Goal: Transaction & Acquisition: Purchase product/service

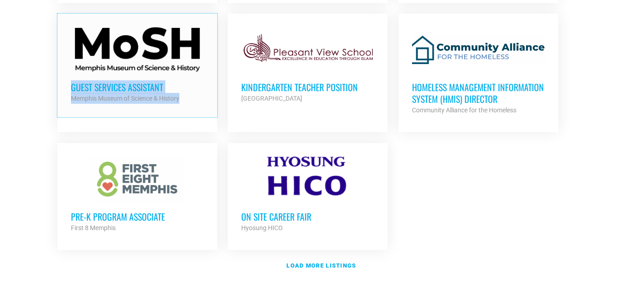
scroll to position [1076, 0]
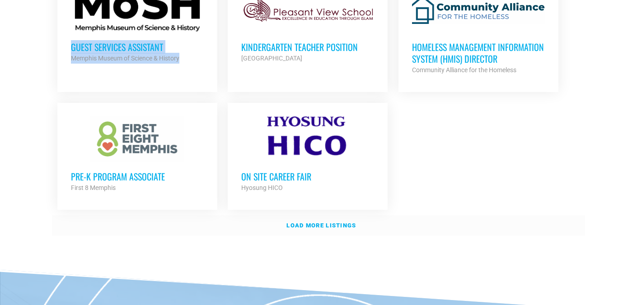
click at [323, 222] on strong "Load more listings" at bounding box center [321, 225] width 70 height 7
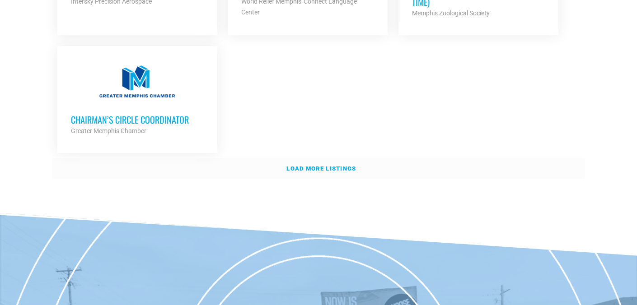
scroll to position [2065, 0]
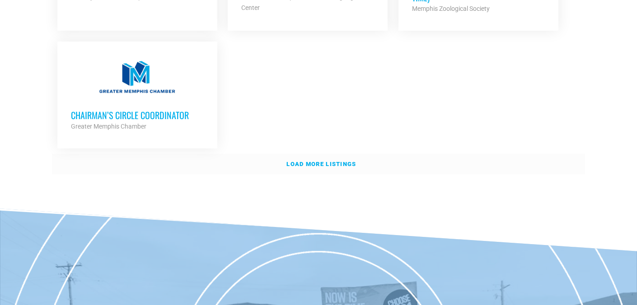
click at [314, 161] on strong "Load more listings" at bounding box center [321, 164] width 70 height 7
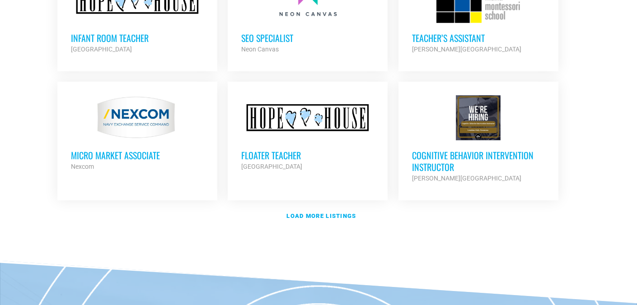
scroll to position [2826, 0]
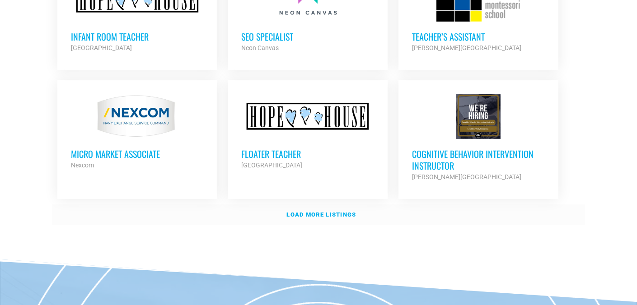
click at [333, 205] on link "Load more listings" at bounding box center [318, 215] width 533 height 21
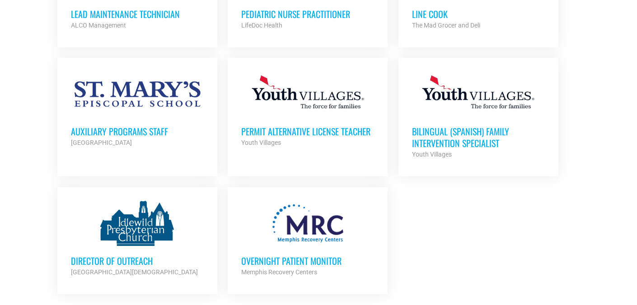
scroll to position [3480, 0]
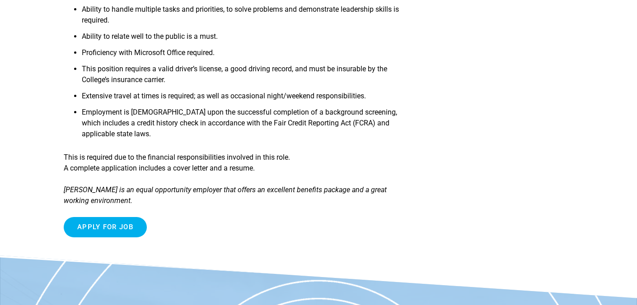
scroll to position [543, 0]
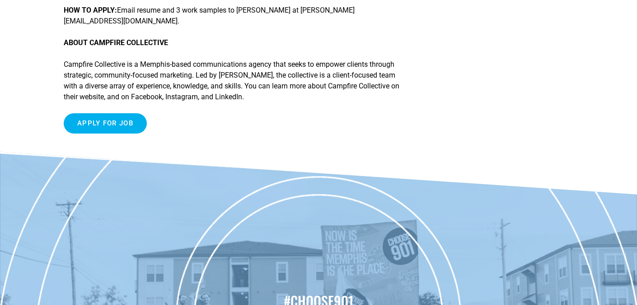
scroll to position [791, 0]
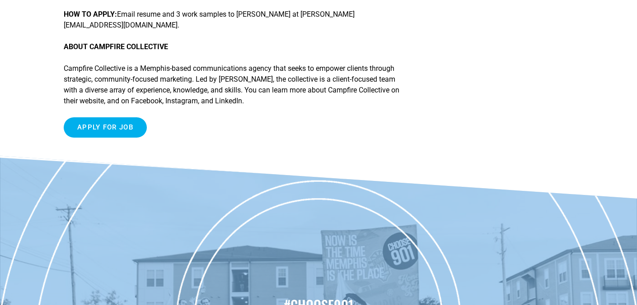
click at [311, 31] on p "HOW TO APPLY: Email resume and 3 work samples to Shannon Briggs at shannon@buil…" at bounding box center [237, 20] width 346 height 22
drag, startPoint x: 339, startPoint y: 48, endPoint x: 412, endPoint y: 50, distance: 73.2
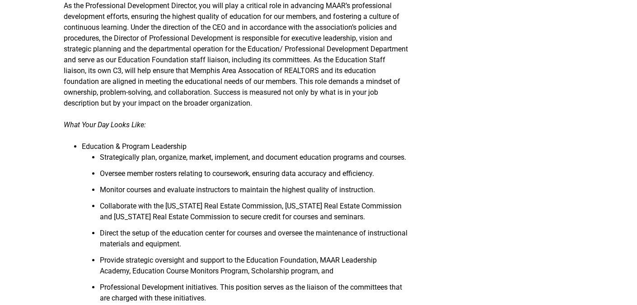
scroll to position [323, 0]
click at [236, 57] on p "As the Professional Development Director, you will play a critical role in adva…" at bounding box center [237, 54] width 346 height 108
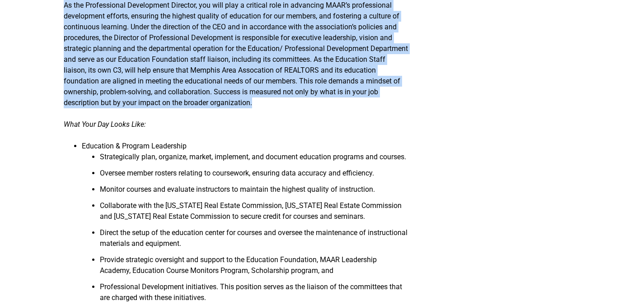
click at [236, 57] on p "As the Professional Development Director, you will play a critical role in adva…" at bounding box center [237, 54] width 346 height 108
click at [236, 56] on p "As the Professional Development Director, you will play a critical role in adva…" at bounding box center [237, 54] width 346 height 108
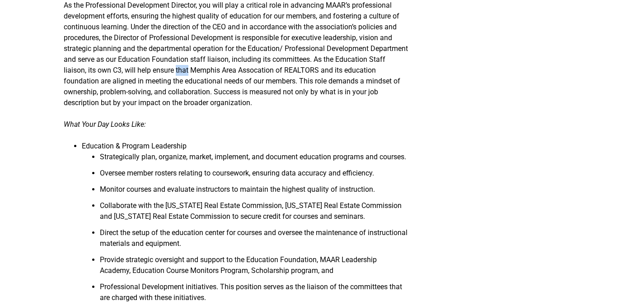
click at [236, 56] on p "As the Professional Development Director, you will play a critical role in adva…" at bounding box center [237, 54] width 346 height 108
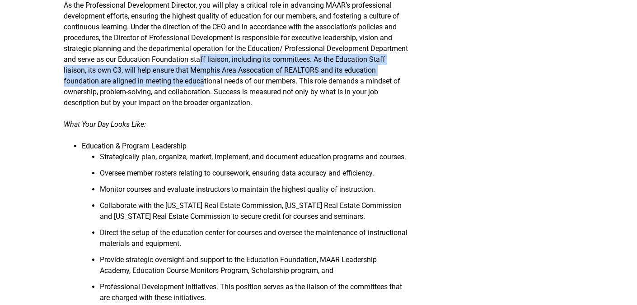
drag, startPoint x: 242, startPoint y: 53, endPoint x: 242, endPoint y: 75, distance: 22.6
click at [242, 75] on p "As the Professional Development Director, you will play a critical role in adva…" at bounding box center [237, 54] width 346 height 108
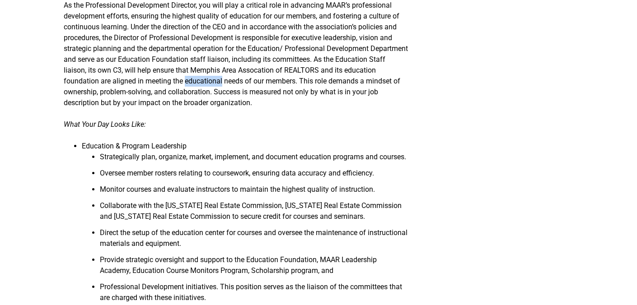
click at [242, 75] on p "As the Professional Development Director, you will play a critical role in adva…" at bounding box center [237, 54] width 346 height 108
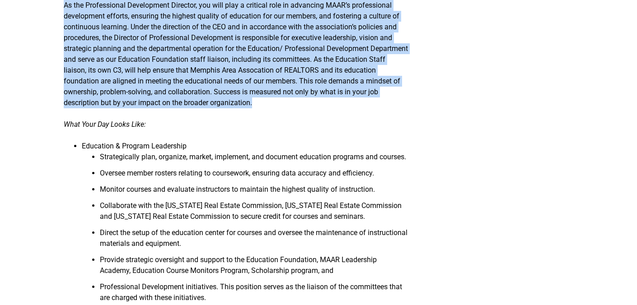
click at [242, 75] on p "As the Professional Development Director, you will play a critical role in adva…" at bounding box center [237, 54] width 346 height 108
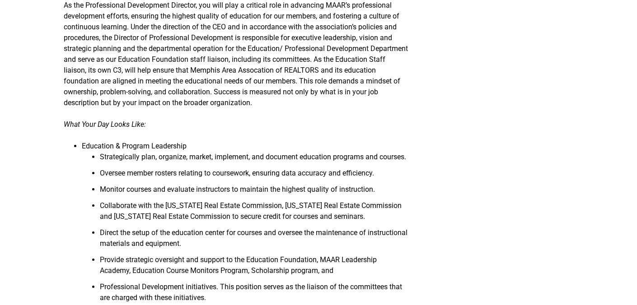
click at [242, 80] on p "As the Professional Development Director, you will play a critical role in adva…" at bounding box center [237, 54] width 346 height 108
click at [202, 152] on li "Strategically plan, organize, market, implement, and document education program…" at bounding box center [254, 160] width 309 height 16
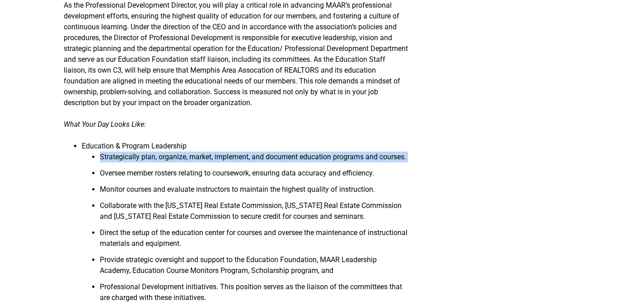
click at [202, 152] on li "Strategically plan, organize, market, implement, and document education program…" at bounding box center [254, 160] width 309 height 16
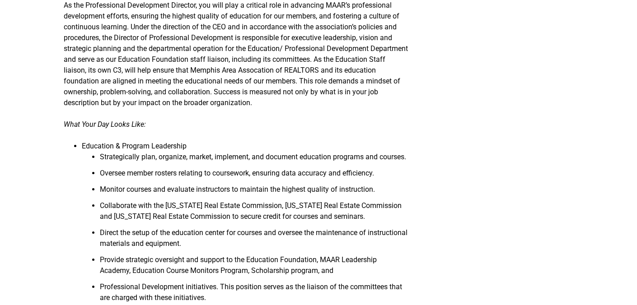
click at [199, 175] on li "Oversee member rosters relating to coursework, ensuring data accuracy and effic…" at bounding box center [254, 176] width 309 height 16
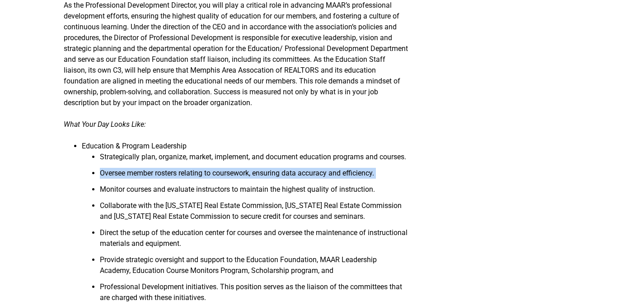
click at [199, 175] on li "Oversee member rosters relating to coursework, ensuring data accuracy and effic…" at bounding box center [254, 176] width 309 height 16
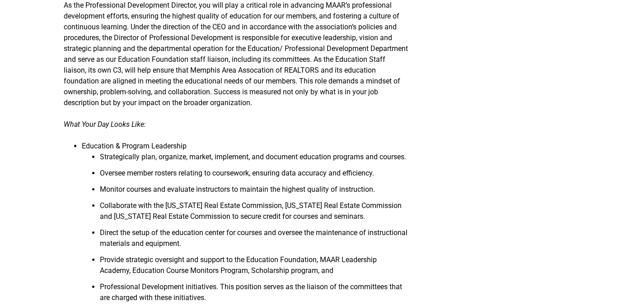
click at [196, 189] on li "Monitor courses and evaluate instructors to maintain the highest quality of ins…" at bounding box center [254, 192] width 309 height 16
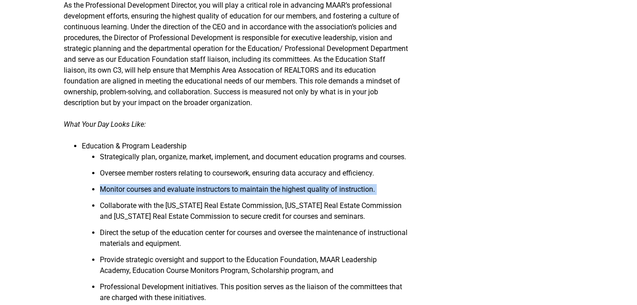
click at [196, 189] on li "Monitor courses and evaluate instructors to maintain the highest quality of ins…" at bounding box center [254, 192] width 309 height 16
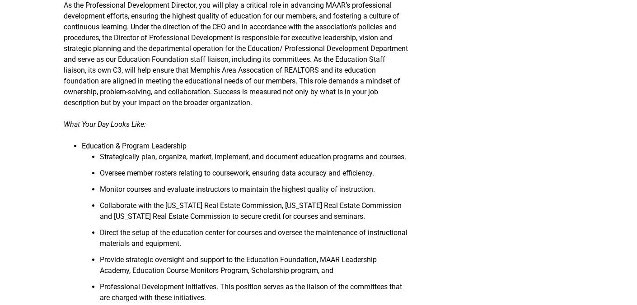
click at [193, 201] on li "Collaborate with the Tennessee Real Estate Commission, Mississippi Real Estate …" at bounding box center [254, 214] width 309 height 27
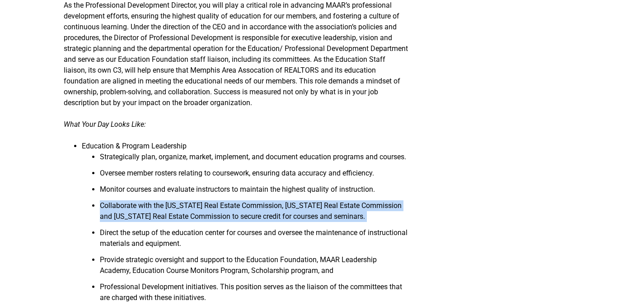
click at [193, 201] on li "Collaborate with the Tennessee Real Estate Commission, Mississippi Real Estate …" at bounding box center [254, 214] width 309 height 27
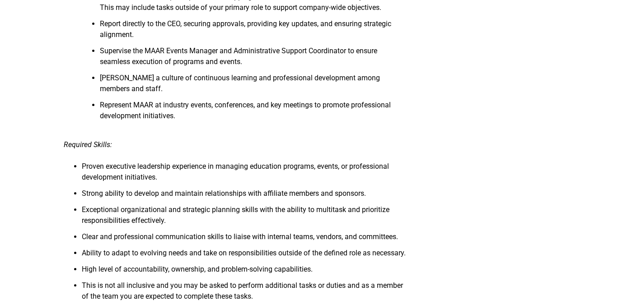
scroll to position [719, 0]
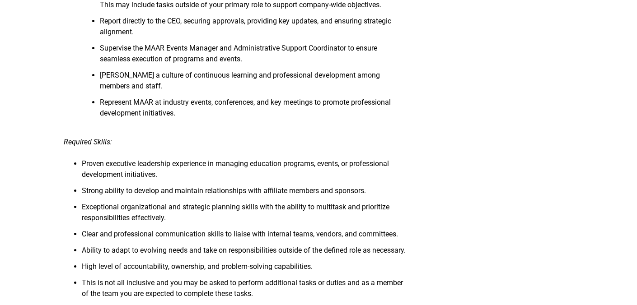
click at [195, 175] on li "Proven executive leadership experience in managing education programs, events, …" at bounding box center [246, 172] width 328 height 27
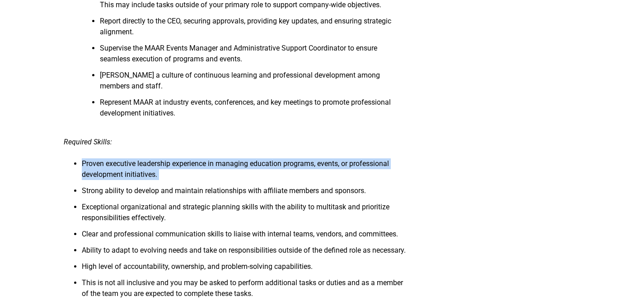
click at [195, 175] on li "Proven executive leadership experience in managing education programs, events, …" at bounding box center [246, 172] width 328 height 27
click at [193, 186] on li "Proven executive leadership experience in managing education programs, events, …" at bounding box center [246, 172] width 328 height 27
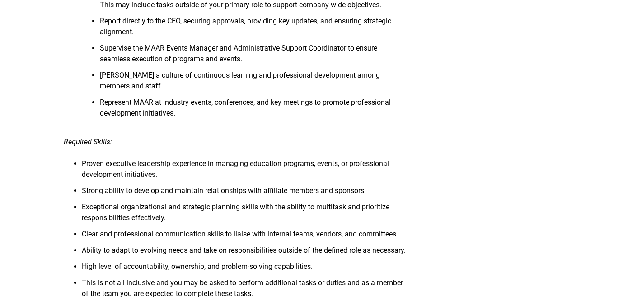
click at [193, 186] on li "Proven executive leadership experience in managing education programs, events, …" at bounding box center [246, 172] width 328 height 27
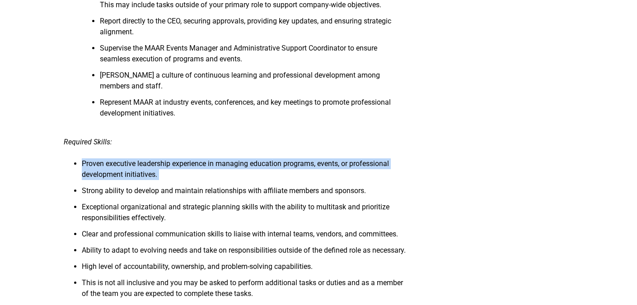
click at [193, 186] on li "Proven executive leadership experience in managing education programs, events, …" at bounding box center [246, 172] width 328 height 27
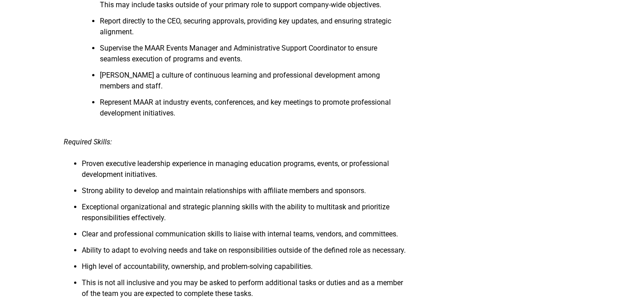
click at [193, 201] on li "Strong ability to develop and maintain relationships with affiliate members and…" at bounding box center [246, 194] width 328 height 16
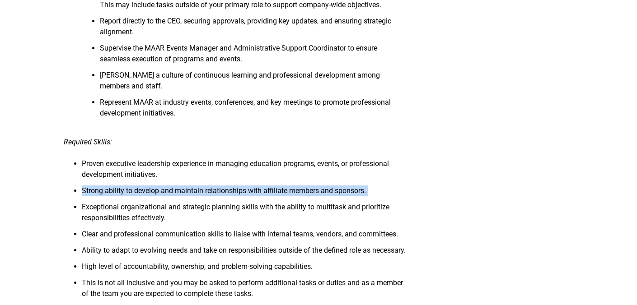
click at [193, 201] on li "Strong ability to develop and maintain relationships with affiliate members and…" at bounding box center [246, 194] width 328 height 16
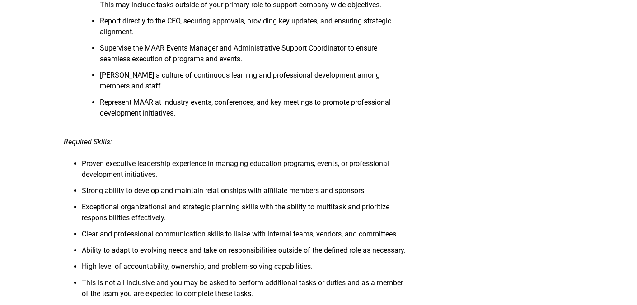
click at [186, 220] on li "Exceptional organizational and strategic planning skills with the ability to mu…" at bounding box center [246, 215] width 328 height 27
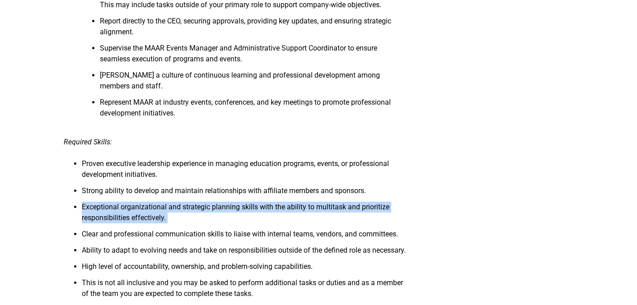
click at [186, 220] on li "Exceptional organizational and strategic planning skills with the ability to mu…" at bounding box center [246, 215] width 328 height 27
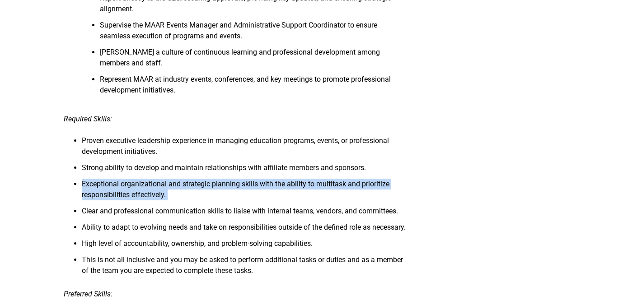
scroll to position [743, 0]
click at [183, 206] on li "Exceptional organizational and strategic planning skills with the ability to mu…" at bounding box center [246, 191] width 328 height 27
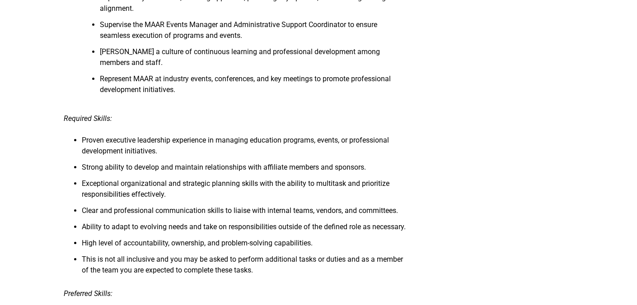
click at [183, 206] on li "Exceptional organizational and strategic planning skills with the ability to mu…" at bounding box center [246, 191] width 328 height 27
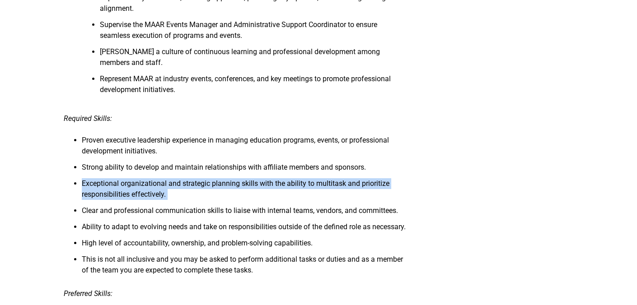
click at [183, 206] on li "Exceptional organizational and strategic planning skills with the ability to mu…" at bounding box center [246, 191] width 328 height 27
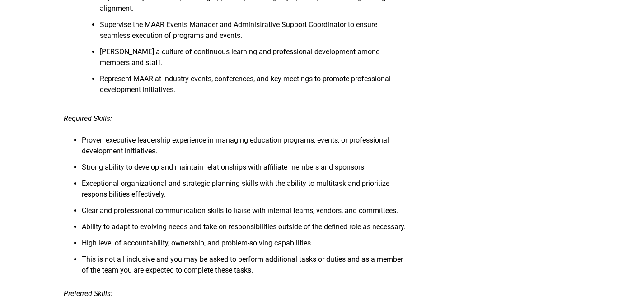
click at [180, 222] on li "Clear and professional communication skills to liaise with internal teams, vend…" at bounding box center [246, 214] width 328 height 16
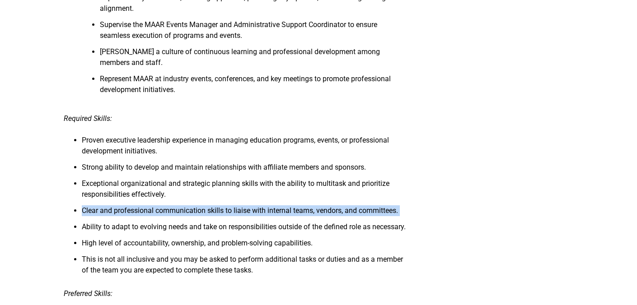
click at [180, 222] on li "Clear and professional communication skills to liaise with internal teams, vend…" at bounding box center [246, 214] width 328 height 16
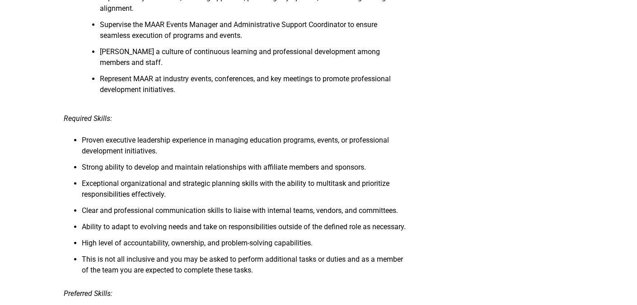
click at [180, 237] on li "Ability to adapt to evolving needs and take on responsibilities outside of the …" at bounding box center [246, 230] width 328 height 16
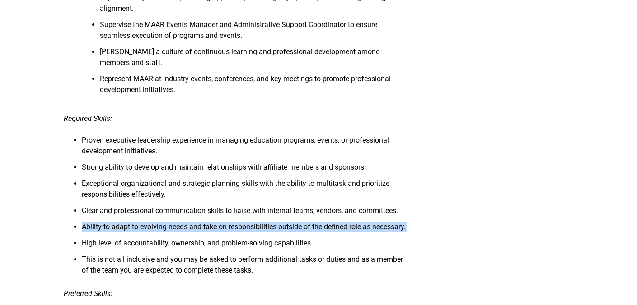
click at [180, 237] on li "Ability to adapt to evolving needs and take on responsibilities outside of the …" at bounding box center [246, 230] width 328 height 16
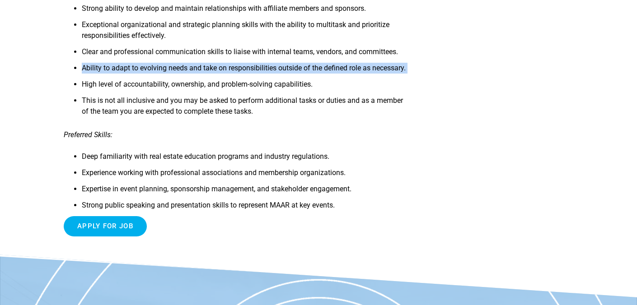
scroll to position [918, 0]
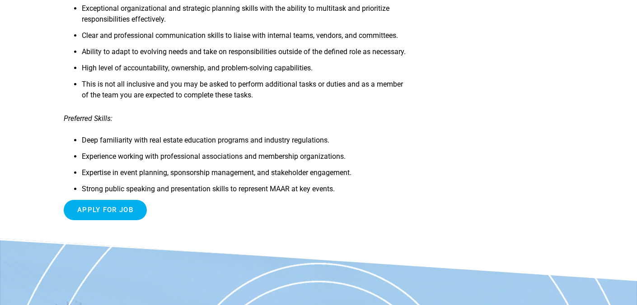
click at [190, 168] on li "Experience working with professional associations and membership organizations." at bounding box center [246, 159] width 328 height 16
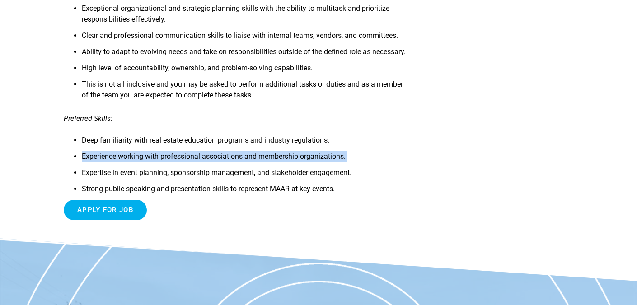
click at [190, 168] on li "Experience working with professional associations and membership organizations." at bounding box center [246, 159] width 328 height 16
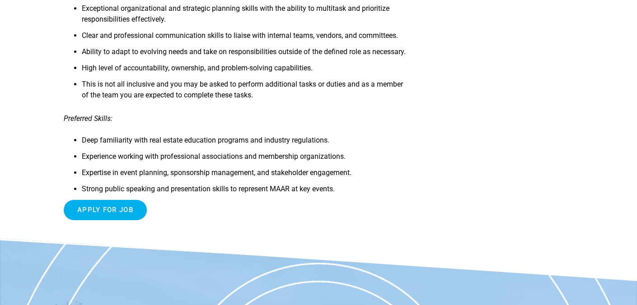
click at [190, 184] on li "Expertise in event planning, sponsorship management, and stakeholder engagement." at bounding box center [246, 176] width 328 height 16
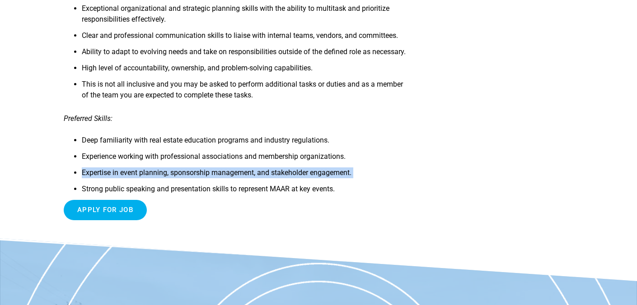
click at [190, 184] on li "Expertise in event planning, sponsorship management, and stakeholder engagement." at bounding box center [246, 176] width 328 height 16
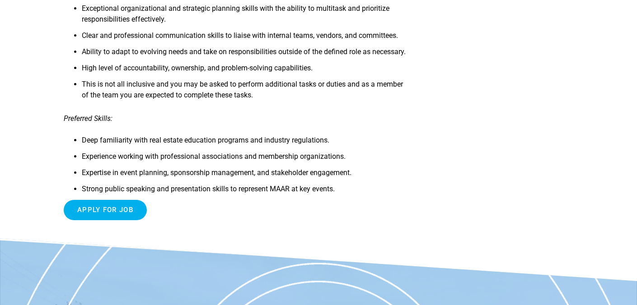
click at [184, 200] on li "Strong public speaking and presentation skills to represent MAAR at key events." at bounding box center [246, 192] width 328 height 16
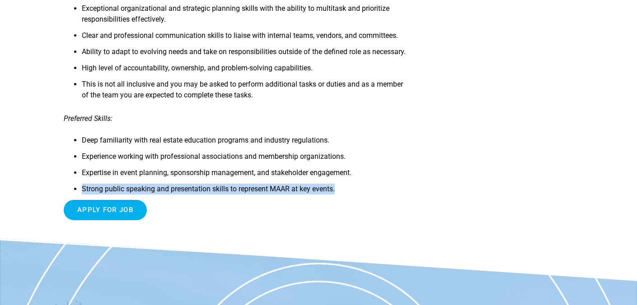
click at [184, 200] on li "Strong public speaking and presentation skills to represent MAAR at key events." at bounding box center [246, 192] width 328 height 16
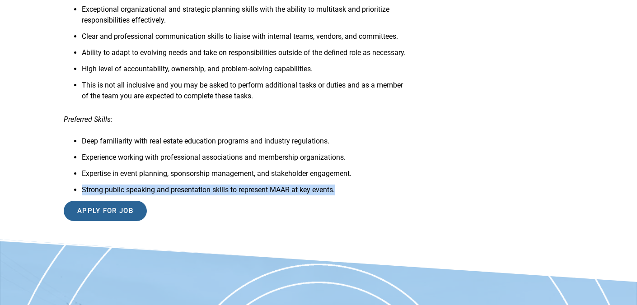
click at [127, 221] on input "Apply for job" at bounding box center [105, 211] width 83 height 20
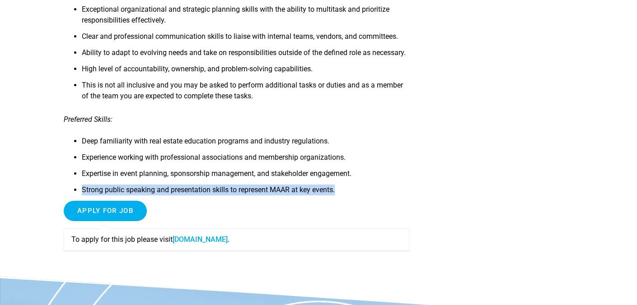
click at [197, 244] on link "www1.jobdiva.com" at bounding box center [200, 239] width 55 height 9
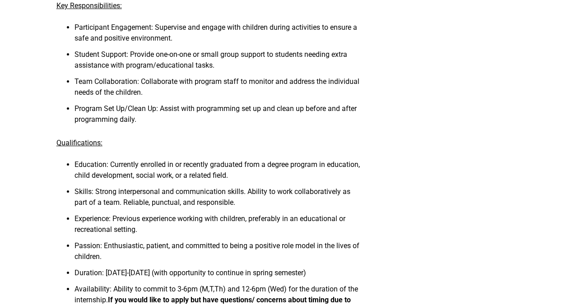
scroll to position [558, 0]
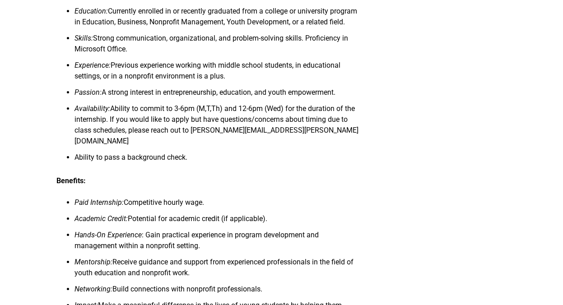
scroll to position [554, 0]
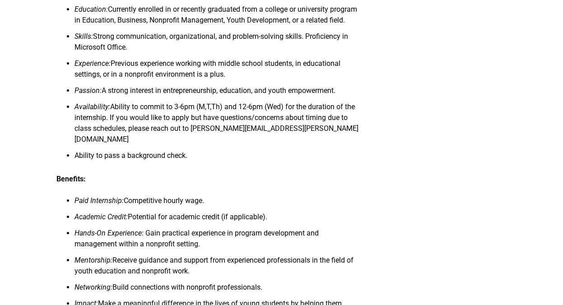
click at [209, 116] on li "Availability: Ability to commit to 3-6pm (M,T,Th) and 12-6pm (Wed) for the dura…" at bounding box center [218, 126] width 286 height 49
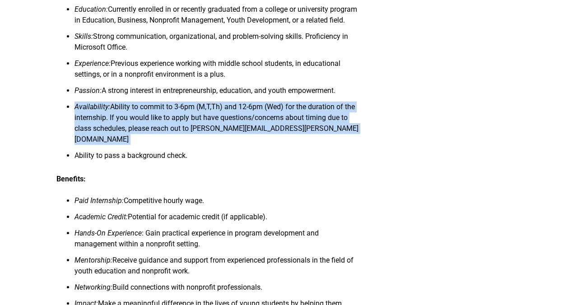
click at [209, 116] on li "Availability: Ability to commit to 3-6pm (M,T,Th) and 12-6pm (Wed) for the dura…" at bounding box center [218, 126] width 286 height 49
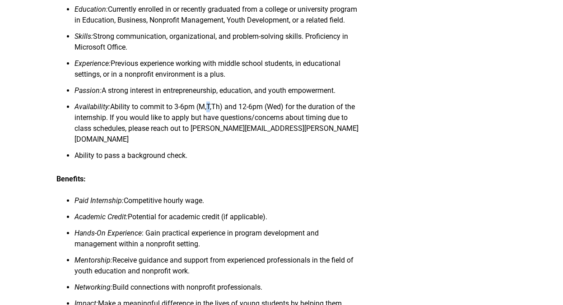
click at [209, 116] on li "Availability: Ability to commit to 3-6pm (M,T,Th) and 12-6pm (Wed) for the dura…" at bounding box center [218, 126] width 286 height 49
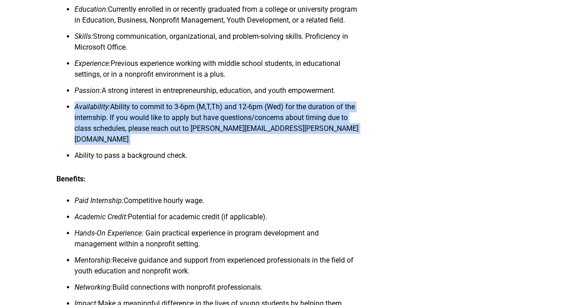
click at [209, 116] on li "Availability: Ability to commit to 3-6pm (M,T,Th) and 12-6pm (Wed) for the dura…" at bounding box center [218, 126] width 286 height 49
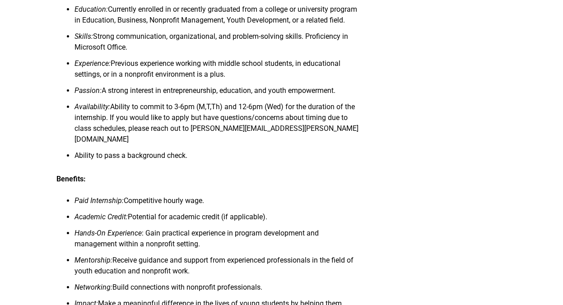
click at [208, 145] on li "Availability: Ability to commit to 3-6pm (M,T,Th) and 12-6pm (Wed) for the dura…" at bounding box center [218, 126] width 286 height 49
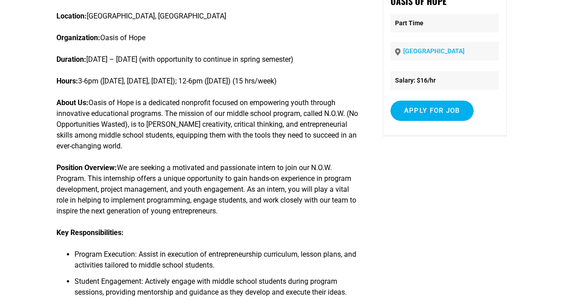
scroll to position [119, 0]
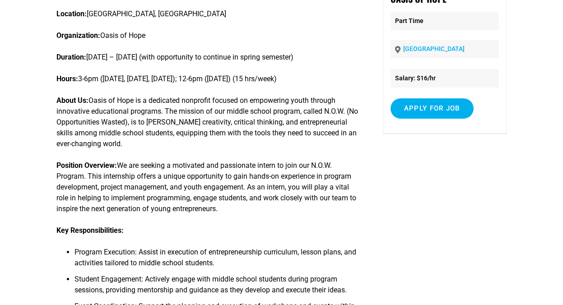
click at [258, 165] on p "Position Overview: We are seeking a motivated and passionate intern to join our…" at bounding box center [208, 187] width 304 height 54
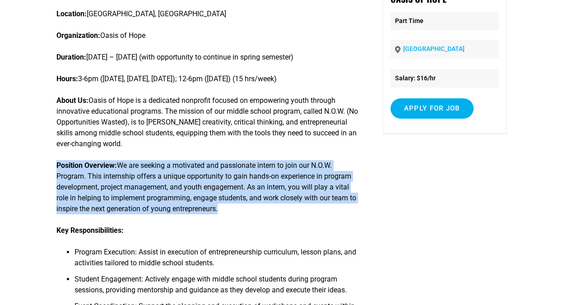
click at [258, 165] on p "Position Overview: We are seeking a motivated and passionate intern to join our…" at bounding box center [208, 187] width 304 height 54
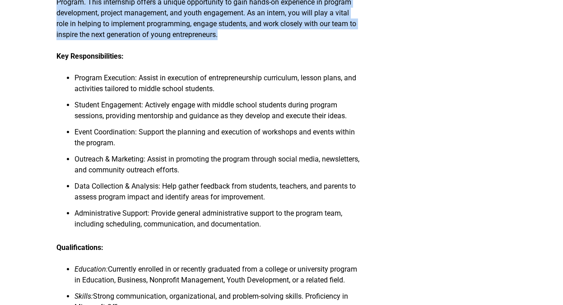
scroll to position [308, 0]
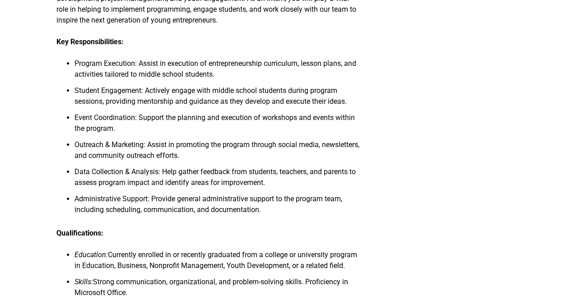
click at [219, 94] on li "Student Engagement: Actively engage with middle school students during program …" at bounding box center [218, 98] width 286 height 27
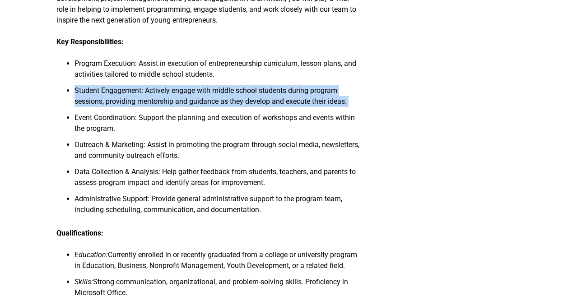
click at [219, 94] on li "Student Engagement: Actively engage with middle school students during program …" at bounding box center [218, 98] width 286 height 27
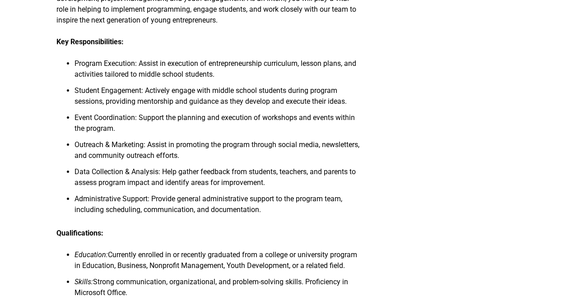
click at [229, 130] on li "Event Coordination: Support the planning and execution of workshops and events …" at bounding box center [218, 125] width 286 height 27
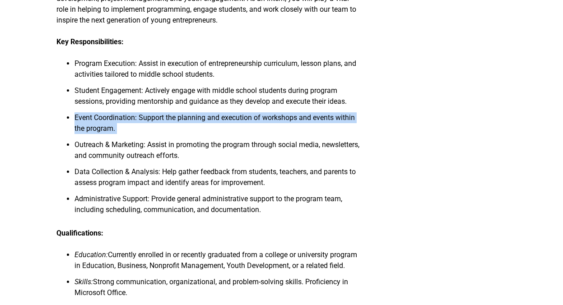
click at [229, 130] on li "Event Coordination: Support the planning and execution of workshops and events …" at bounding box center [218, 125] width 286 height 27
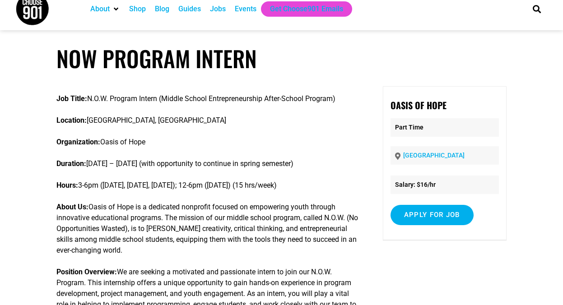
scroll to position [14, 0]
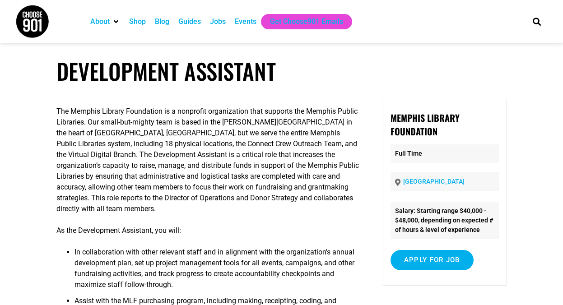
click at [218, 120] on p "The Memphis Library Foundation is a nonprofit organization that supports the Me…" at bounding box center [208, 160] width 304 height 108
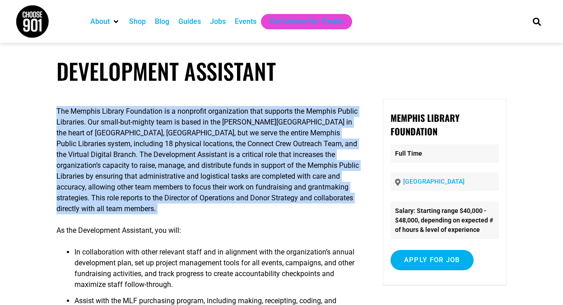
click at [218, 120] on p "The Memphis Library Foundation is a nonprofit organization that supports the Me…" at bounding box center [208, 160] width 304 height 108
click at [225, 110] on p "The Memphis Library Foundation is a nonprofit organization that supports the Me…" at bounding box center [208, 160] width 304 height 108
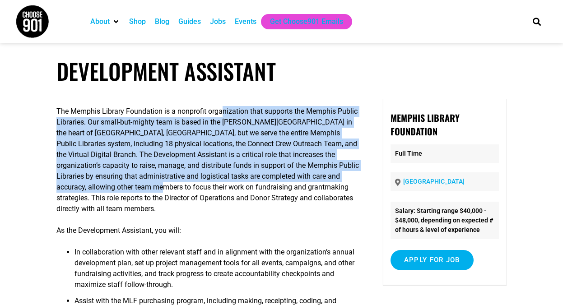
drag, startPoint x: 225, startPoint y: 112, endPoint x: 206, endPoint y: 191, distance: 81.0
click at [206, 191] on p "The Memphis Library Foundation is a nonprofit organization that supports the Me…" at bounding box center [208, 160] width 304 height 108
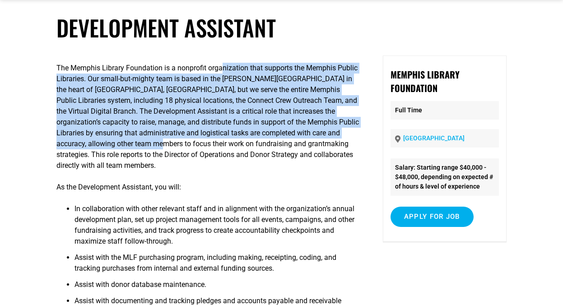
scroll to position [58, 0]
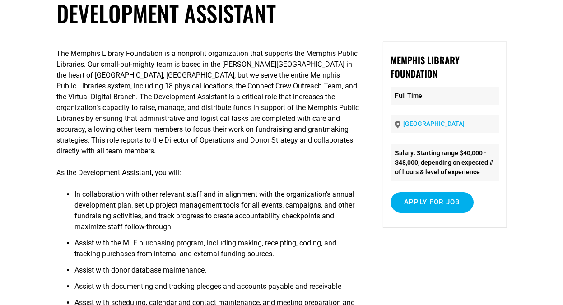
click at [202, 205] on li "In collaboration with other relevant staff and in alignment with the organizati…" at bounding box center [218, 213] width 286 height 49
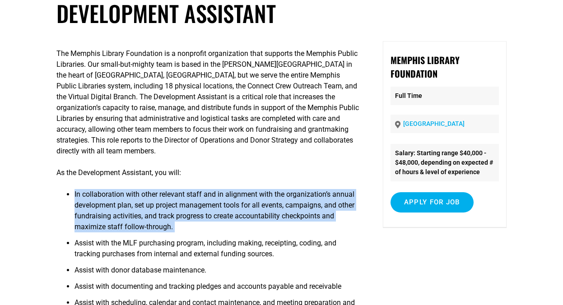
click at [202, 205] on li "In collaboration with other relevant staff and in alignment with the organizati…" at bounding box center [218, 213] width 286 height 49
click at [202, 201] on li "In collaboration with other relevant staff and in alignment with the organizati…" at bounding box center [218, 213] width 286 height 49
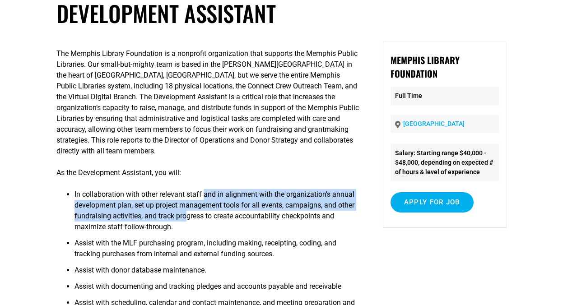
drag, startPoint x: 208, startPoint y: 197, endPoint x: 208, endPoint y: 218, distance: 21.2
click at [208, 218] on li "In collaboration with other relevant staff and in alignment with the organizati…" at bounding box center [218, 213] width 286 height 49
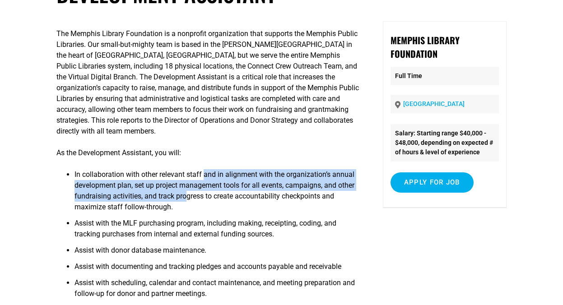
scroll to position [81, 0]
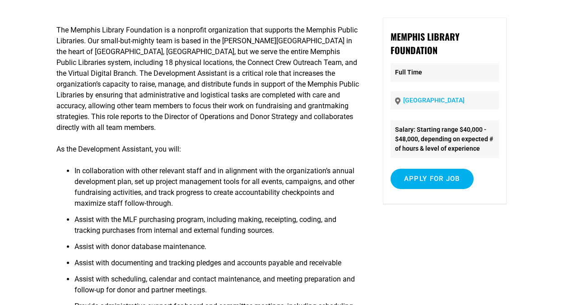
click at [207, 222] on li "Assist with the MLF purchasing program, including making, receipting, coding, a…" at bounding box center [218, 228] width 286 height 27
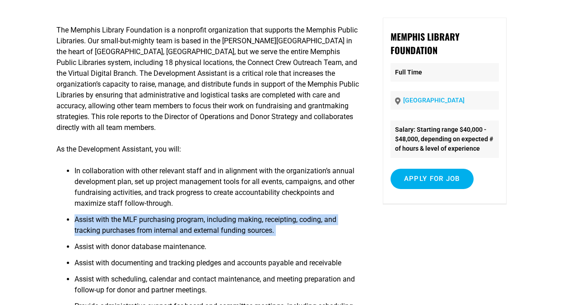
click at [207, 222] on li "Assist with the MLF purchasing program, including making, receipting, coding, a…" at bounding box center [218, 228] width 286 height 27
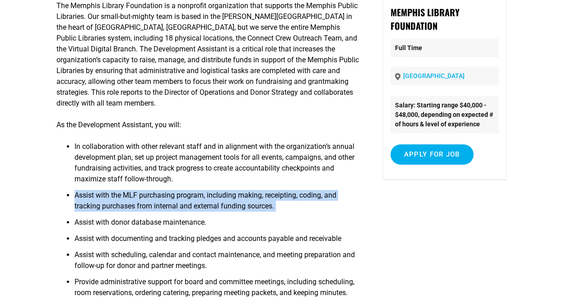
scroll to position [109, 0]
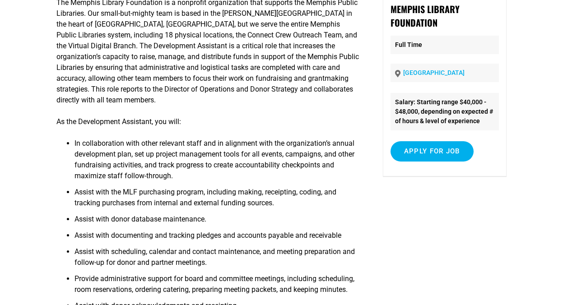
click at [207, 222] on li "Assist with donor database maintenance." at bounding box center [218, 222] width 286 height 16
click at [206, 241] on li "Assist with documenting and tracking pledges and accounts payable and receivable" at bounding box center [218, 238] width 286 height 16
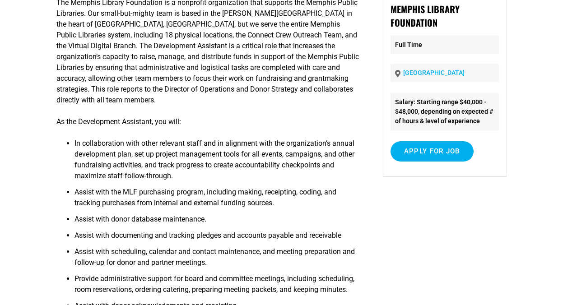
click at [206, 241] on li "Assist with documenting and tracking pledges and accounts payable and receivable" at bounding box center [218, 238] width 286 height 16
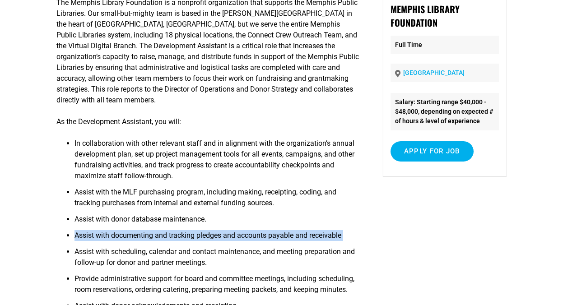
click at [206, 241] on li "Assist with documenting and tracking pledges and accounts payable and receivable" at bounding box center [218, 238] width 286 height 16
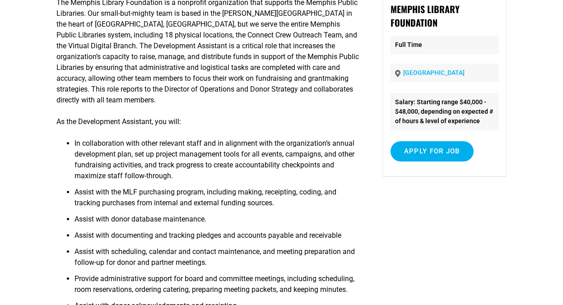
click at [206, 254] on li "Assist with scheduling, calendar and contact maintenance, and meeting preparati…" at bounding box center [218, 260] width 286 height 27
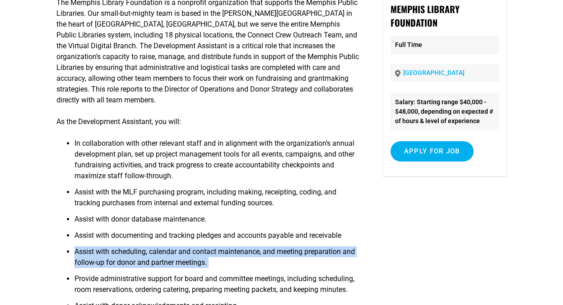
click at [206, 254] on li "Assist with scheduling, calendar and contact maintenance, and meeting preparati…" at bounding box center [218, 260] width 286 height 27
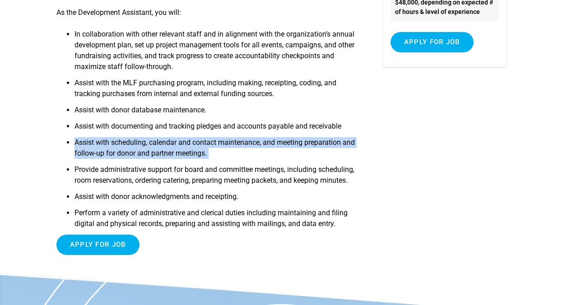
scroll to position [230, 0]
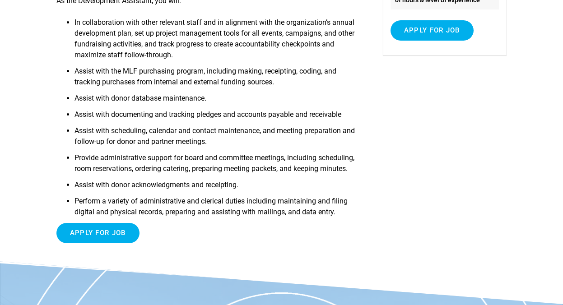
click at [135, 234] on div "Apply for job To apply for this job email your details to [PERSON_NAME][EMAIL_A…" at bounding box center [208, 233] width 304 height 20
click at [121, 243] on input "Apply for job" at bounding box center [97, 233] width 83 height 20
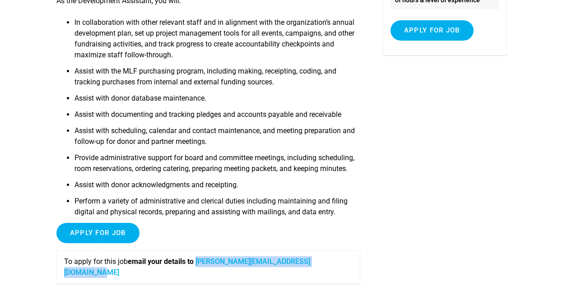
drag, startPoint x: 350, startPoint y: 277, endPoint x: 202, endPoint y: 276, distance: 147.7
click at [202, 276] on p "To apply for this job email your details to [PERSON_NAME][EMAIL_ADDRESS][DOMAIN…" at bounding box center [208, 268] width 289 height 22
copy link "[PERSON_NAME][EMAIL_ADDRESS][DOMAIN_NAME]"
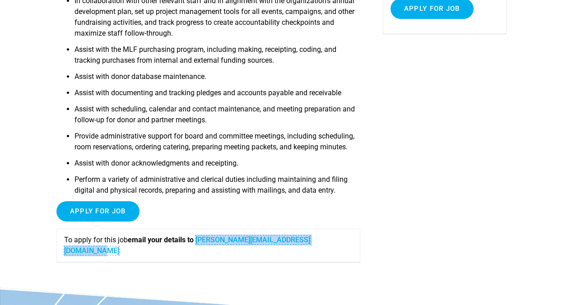
scroll to position [253, 0]
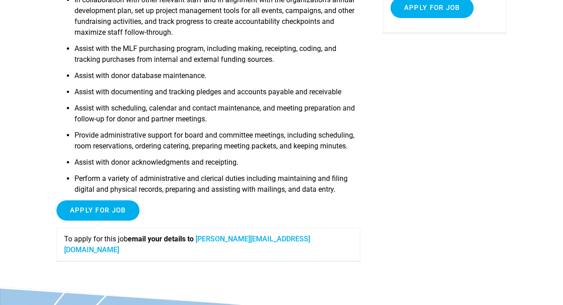
click at [279, 195] on li "Perform a variety of administrative and clerical duties including maintaining a…" at bounding box center [218, 186] width 286 height 27
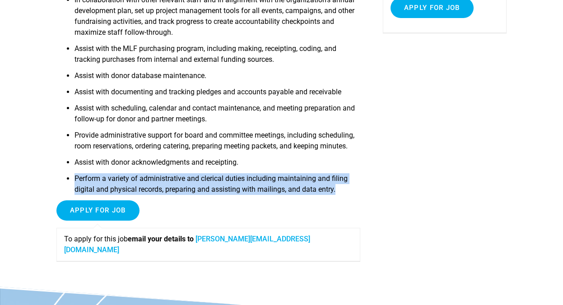
click at [279, 195] on li "Perform a variety of administrative and clerical duties including maintaining a…" at bounding box center [218, 186] width 286 height 27
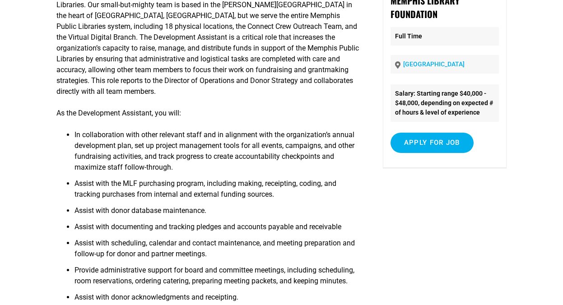
scroll to position [120, 0]
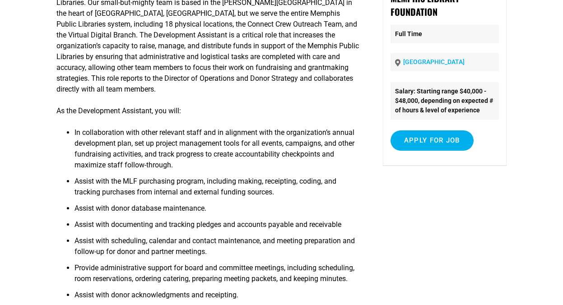
click at [209, 136] on li "In collaboration with other relevant staff and in alignment with the organizati…" at bounding box center [218, 151] width 286 height 49
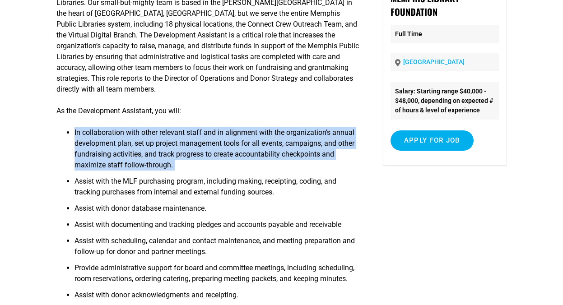
click at [209, 136] on li "In collaboration with other relevant staff and in alignment with the organizati…" at bounding box center [218, 151] width 286 height 49
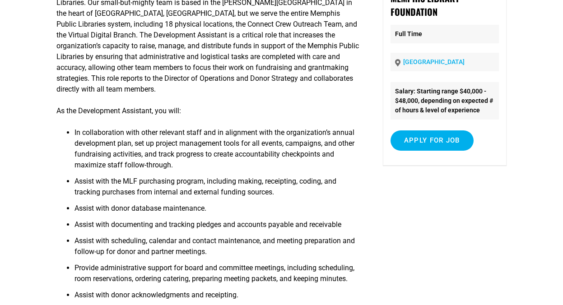
click at [206, 138] on li "In collaboration with other relevant staff and in alignment with the organizati…" at bounding box center [218, 151] width 286 height 49
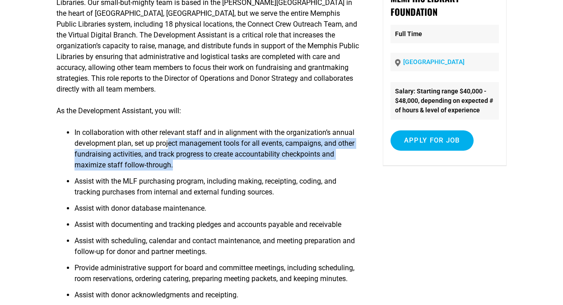
drag, startPoint x: 172, startPoint y: 139, endPoint x: 202, endPoint y: 166, distance: 40.3
click at [202, 166] on li "In collaboration with other relevant staff and in alignment with the organizati…" at bounding box center [218, 151] width 286 height 49
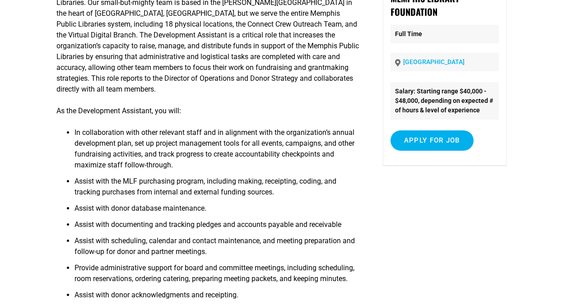
click at [156, 149] on li "In collaboration with other relevant staff and in alignment with the organizati…" at bounding box center [218, 151] width 286 height 49
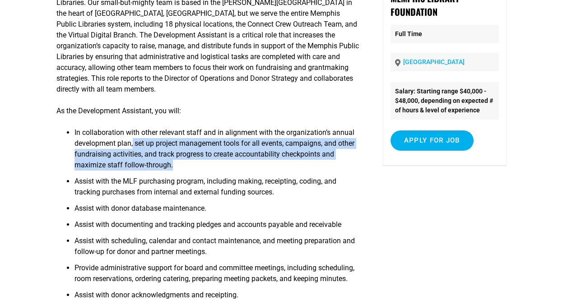
drag, startPoint x: 134, startPoint y: 144, endPoint x: 202, endPoint y: 161, distance: 69.9
click at [202, 161] on li "In collaboration with other relevant staff and in alignment with the organizati…" at bounding box center [218, 151] width 286 height 49
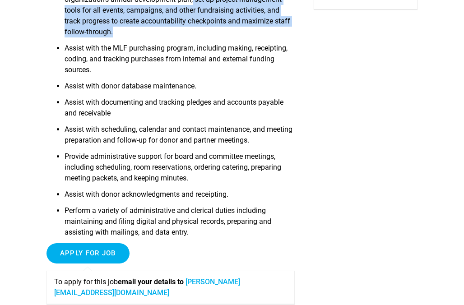
scroll to position [274, 0]
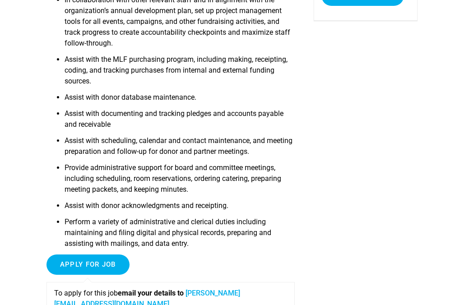
click at [187, 224] on li "Perform a variety of administrative and clerical duties including maintaining a…" at bounding box center [180, 236] width 231 height 38
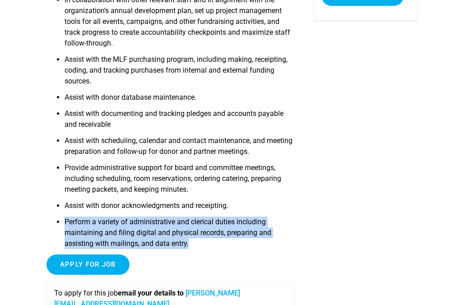
click at [187, 224] on li "Perform a variety of administrative and clerical duties including maintaining a…" at bounding box center [180, 236] width 231 height 38
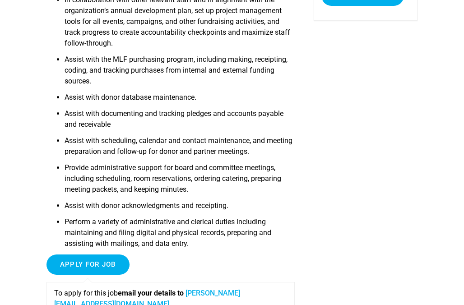
click at [181, 204] on li "Assist with donor acknowledgments and receipting." at bounding box center [180, 209] width 231 height 16
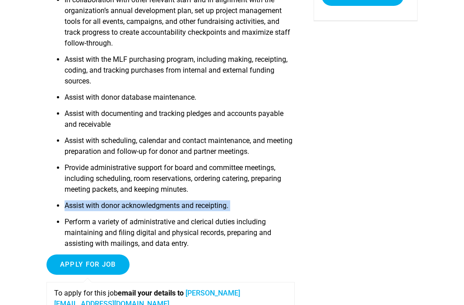
click at [181, 204] on li "Assist with donor acknowledgments and receipting." at bounding box center [180, 209] width 231 height 16
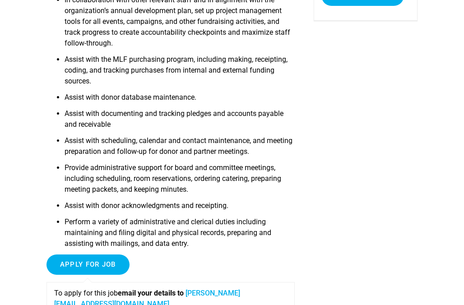
click at [184, 175] on li "Provide administrative support for board and committee meetings, including sche…" at bounding box center [180, 182] width 231 height 38
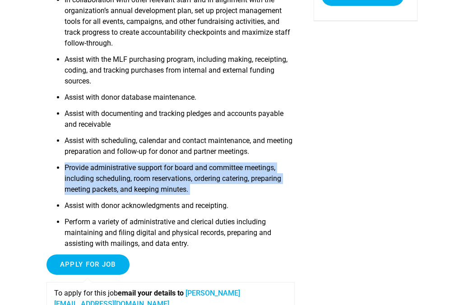
click at [184, 175] on li "Provide administrative support for board and committee meetings, including sche…" at bounding box center [180, 182] width 231 height 38
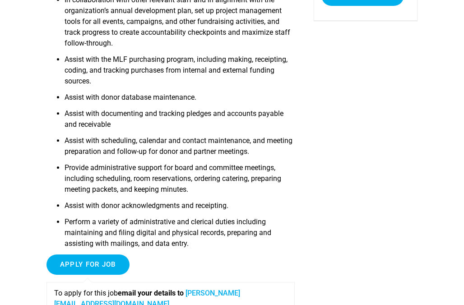
click at [185, 151] on li "Assist with scheduling, calendar and contact maintenance, and meeting preparati…" at bounding box center [180, 149] width 231 height 27
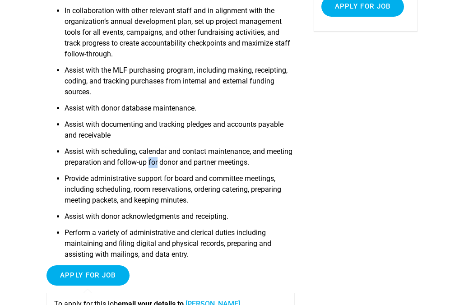
scroll to position [262, 0]
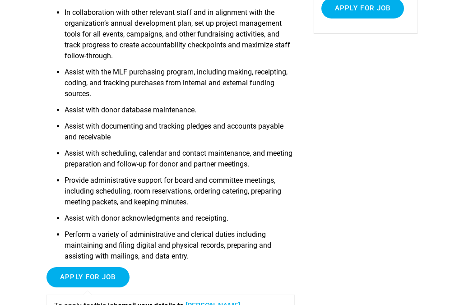
click at [206, 41] on li "In collaboration with other relevant staff and in alignment with the organizati…" at bounding box center [180, 37] width 231 height 60
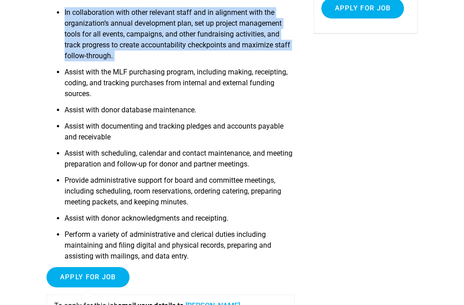
click at [206, 41] on li "In collaboration with other relevant staff and in alignment with the organizati…" at bounding box center [180, 37] width 231 height 60
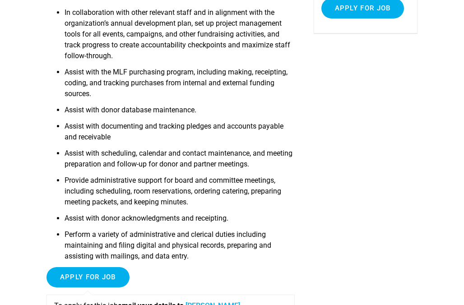
click at [187, 24] on li "In collaboration with other relevant staff and in alignment with the organizati…" at bounding box center [180, 37] width 231 height 60
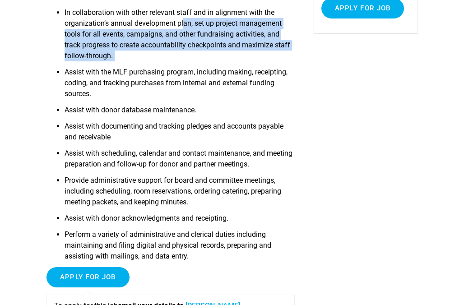
drag, startPoint x: 187, startPoint y: 24, endPoint x: 190, endPoint y: 37, distance: 12.9
click at [190, 37] on li "In collaboration with other relevant staff and in alignment with the organizati…" at bounding box center [180, 37] width 231 height 60
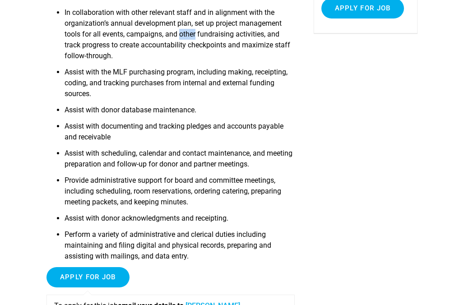
click at [190, 37] on li "In collaboration with other relevant staff and in alignment with the organizati…" at bounding box center [180, 37] width 231 height 60
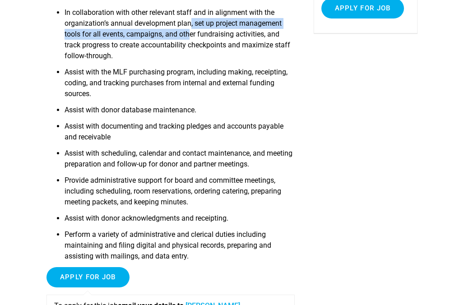
drag, startPoint x: 192, startPoint y: 26, endPoint x: 193, endPoint y: 36, distance: 10.0
click at [193, 36] on li "In collaboration with other relevant staff and in alignment with the organizati…" at bounding box center [180, 37] width 231 height 60
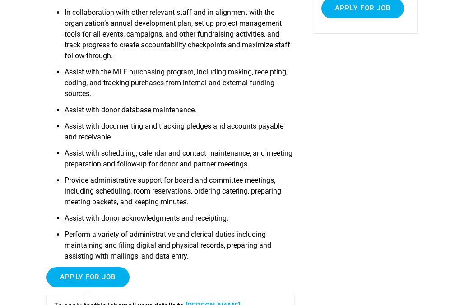
click at [187, 166] on li "Assist with scheduling, calendar and contact maintenance, and meeting preparati…" at bounding box center [180, 161] width 231 height 27
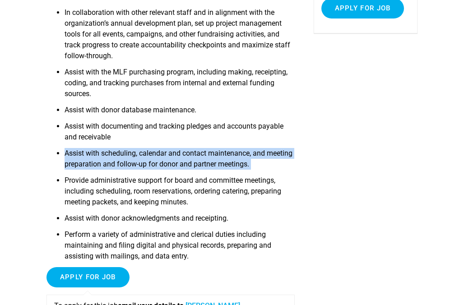
click at [187, 166] on li "Assist with scheduling, calendar and contact maintenance, and meeting preparati…" at bounding box center [180, 161] width 231 height 27
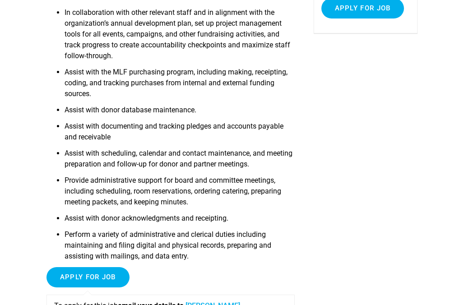
click at [216, 73] on li "Assist with the MLF purchasing program, including making, receipting, coding, a…" at bounding box center [180, 86] width 231 height 38
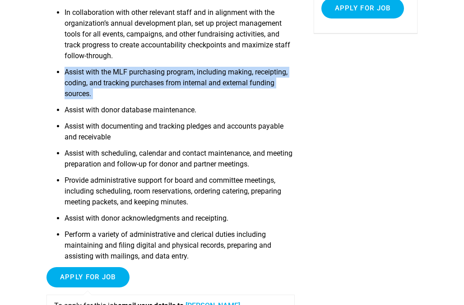
click at [216, 73] on li "Assist with the MLF purchasing program, including making, receipting, coding, a…" at bounding box center [180, 86] width 231 height 38
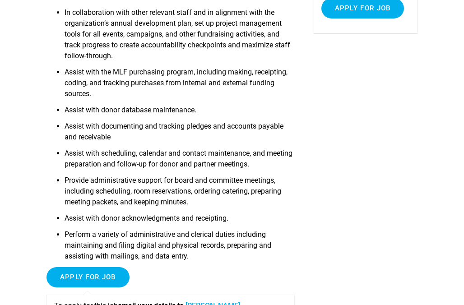
click at [283, 84] on li "Assist with the MLF purchasing program, including making, receipting, coding, a…" at bounding box center [180, 86] width 231 height 38
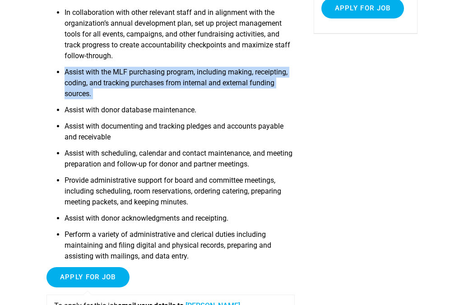
click at [283, 84] on li "Assist with the MLF purchasing program, including making, receipting, coding, a…" at bounding box center [180, 86] width 231 height 38
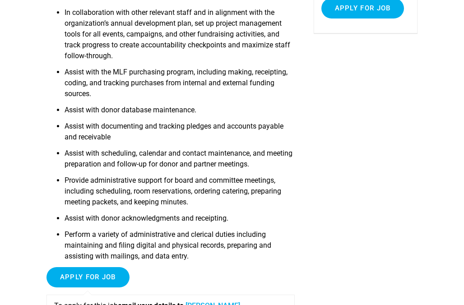
click at [166, 63] on li "In collaboration with other relevant staff and in alignment with the organizati…" at bounding box center [180, 37] width 231 height 60
drag, startPoint x: 112, startPoint y: 72, endPoint x: 195, endPoint y: 74, distance: 82.2
click at [195, 74] on li "Assist with the MLF purchasing program, including making, receipting, coding, a…" at bounding box center [180, 86] width 231 height 38
click at [202, 109] on li "Assist with donor database maintenance." at bounding box center [180, 113] width 231 height 16
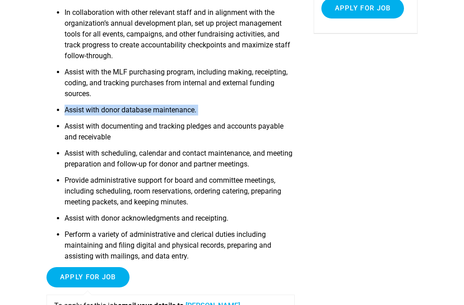
click at [202, 109] on li "Assist with donor database maintenance." at bounding box center [180, 113] width 231 height 16
click at [213, 192] on li "Provide administrative support for board and committee meetings, including sche…" at bounding box center [180, 194] width 231 height 38
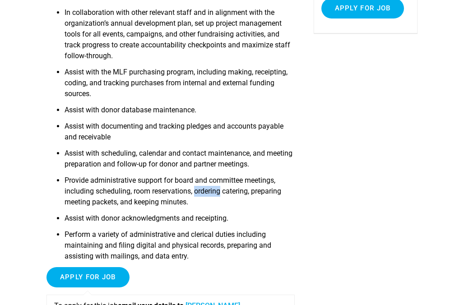
click at [213, 192] on li "Provide administrative support for board and committee meetings, including sche…" at bounding box center [180, 194] width 231 height 38
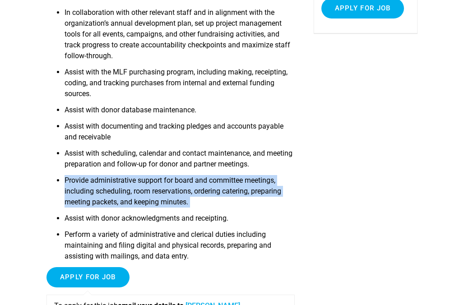
click at [213, 192] on li "Provide administrative support for board and committee meetings, including sche…" at bounding box center [180, 194] width 231 height 38
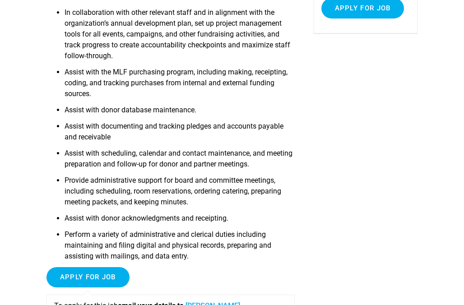
click at [213, 165] on li "Assist with scheduling, calendar and contact maintenance, and meeting preparati…" at bounding box center [180, 161] width 231 height 27
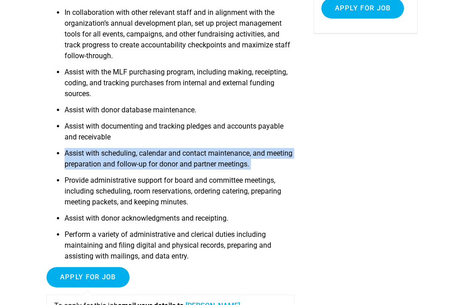
click at [213, 165] on li "Assist with scheduling, calendar and contact maintenance, and meeting preparati…" at bounding box center [180, 161] width 231 height 27
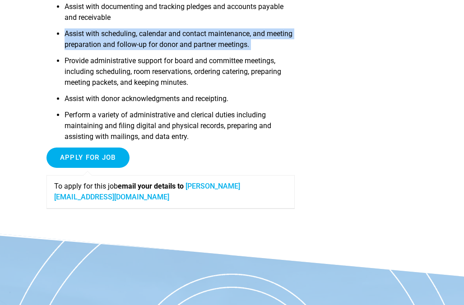
scroll to position [400, 0]
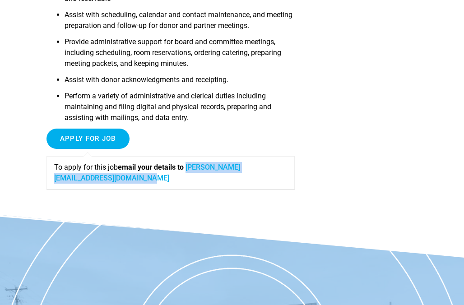
copy link "christine@memphislibraryfoundation.org"
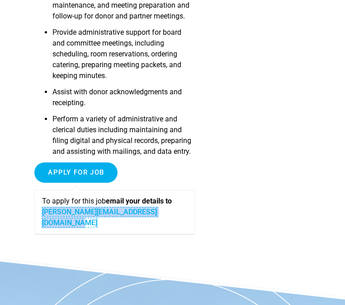
scroll to position [597, 0]
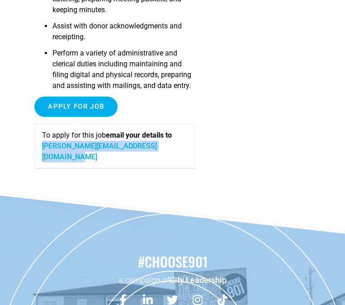
click at [185, 163] on p "To apply for this job email your details to christine@memphislibraryfoundation.…" at bounding box center [114, 146] width 145 height 33
drag, startPoint x: 185, startPoint y: 177, endPoint x: 80, endPoint y: 178, distance: 105.3
click at [80, 163] on p "To apply for this job email your details to christine@memphislibraryfoundation.…" at bounding box center [114, 146] width 145 height 33
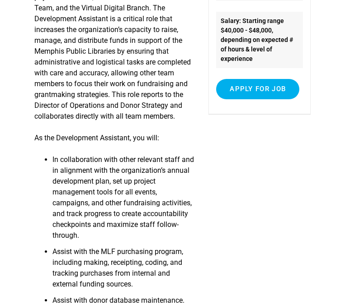
scroll to position [0, 0]
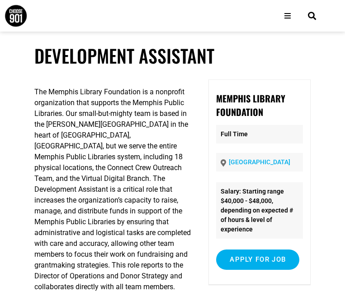
click at [122, 67] on h1 "Development Assistant" at bounding box center [172, 55] width 276 height 23
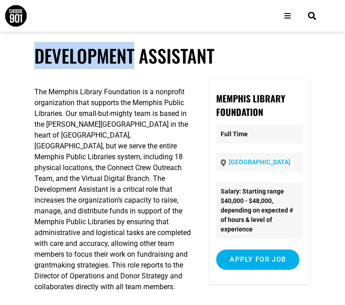
click at [122, 67] on h1 "Development Assistant" at bounding box center [172, 55] width 276 height 23
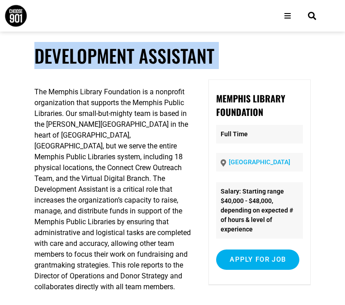
click at [122, 67] on h1 "Development Assistant" at bounding box center [172, 55] width 276 height 23
copy article "Development Assistant"
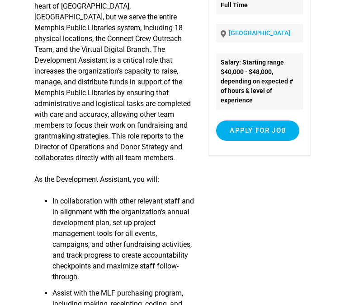
scroll to position [158, 0]
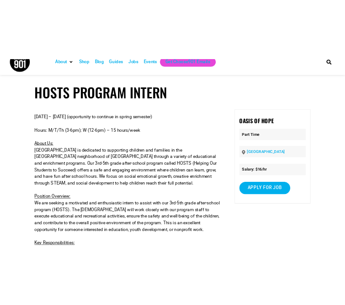
scroll to position [18, 0]
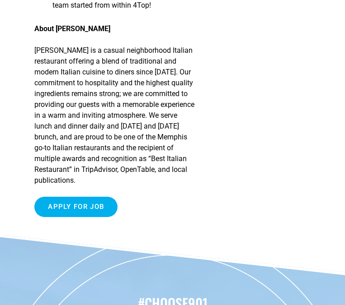
scroll to position [587, 0]
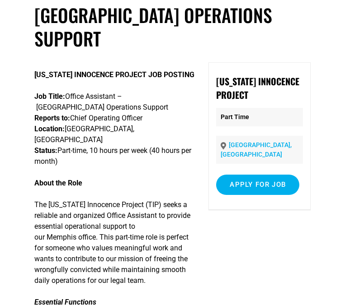
scroll to position [75, 0]
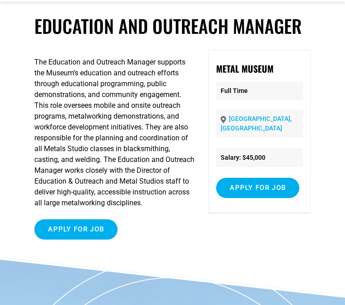
scroll to position [31, 0]
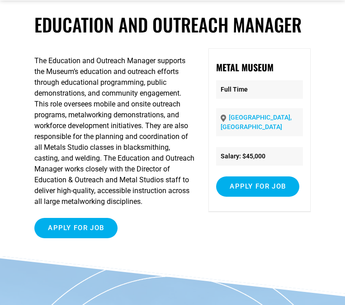
click at [169, 98] on div "The Education and Outreach Manager supports the Museum’s education and outreach…" at bounding box center [114, 146] width 160 height 197
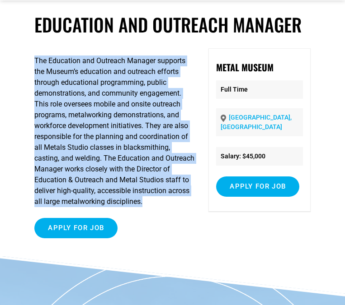
click at [169, 98] on div "The Education and Outreach Manager supports the Museum’s education and outreach…" at bounding box center [114, 146] width 160 height 197
click at [163, 125] on p "The Education and Outreach Manager supports the Museum’s education and outreach…" at bounding box center [114, 132] width 160 height 152
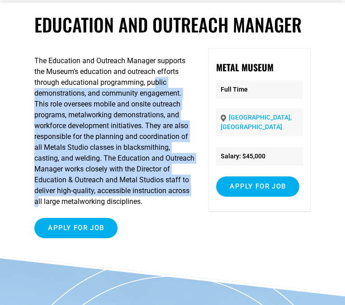
drag, startPoint x: 157, startPoint y: 126, endPoint x: 98, endPoint y: 244, distance: 132.1
click at [98, 207] on p "The Education and Outreach Manager supports the Museum’s education and outreach…" at bounding box center [114, 132] width 160 height 152
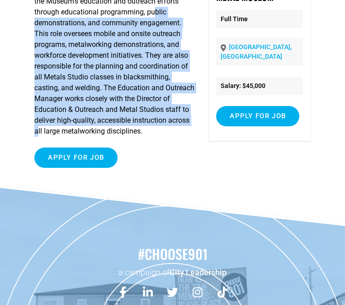
scroll to position [120, 0]
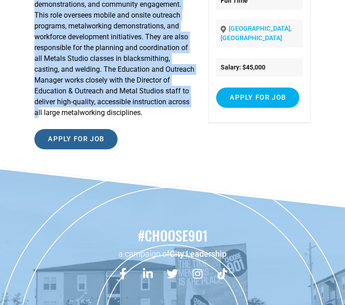
click at [83, 150] on input "Apply for job" at bounding box center [75, 139] width 83 height 20
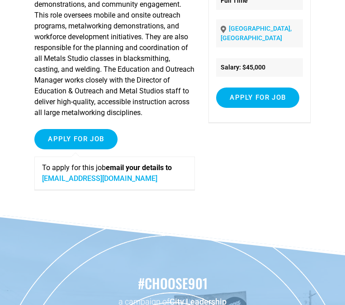
click at [108, 184] on p "To apply for this job email your details to quamesha@metalmuseum.org" at bounding box center [114, 174] width 145 height 22
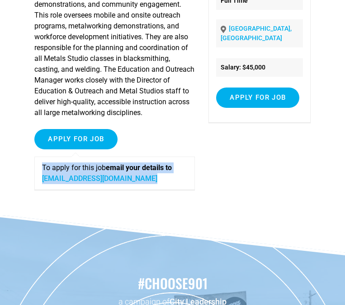
click at [108, 184] on p "To apply for this job email your details to quamesha@metalmuseum.org" at bounding box center [114, 174] width 145 height 22
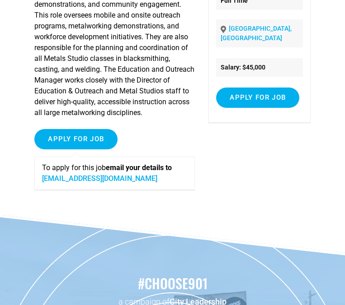
click at [122, 94] on p "The Education and Outreach Manager supports the Museum’s education and outreach…" at bounding box center [114, 43] width 160 height 152
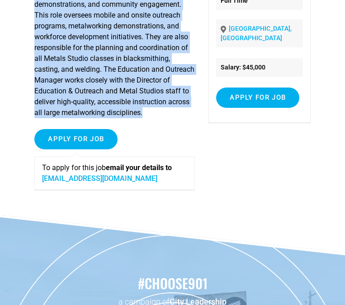
click at [122, 94] on p "The Education and Outreach Manager supports the Museum’s education and outreach…" at bounding box center [114, 43] width 160 height 152
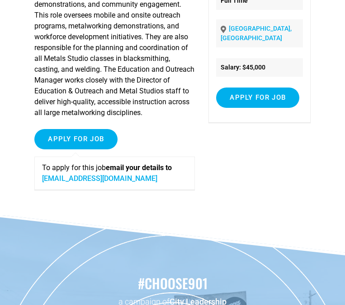
click at [122, 94] on p "The Education and Outreach Manager supports the Museum’s education and outreach…" at bounding box center [114, 43] width 160 height 152
copy link "quamesha@metalmuseum.org"
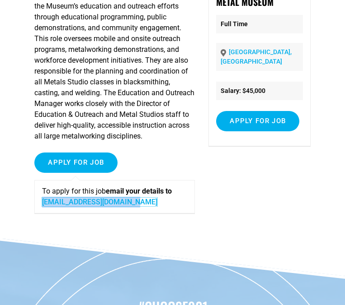
scroll to position [107, 0]
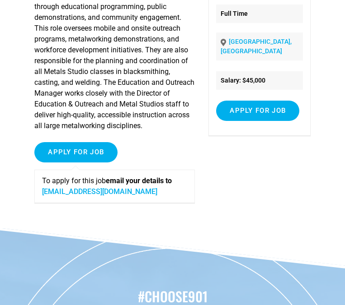
click at [144, 185] on strong "email your details to" at bounding box center [139, 181] width 66 height 9
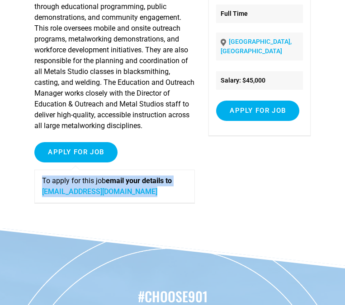
click at [144, 185] on strong "email your details to" at bounding box center [139, 181] width 66 height 9
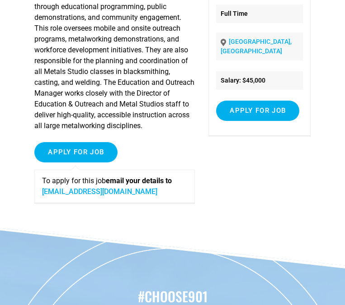
click at [229, 229] on div "The Education and Outreach Manager supports the Museum’s education and outreach…" at bounding box center [172, 100] width 276 height 256
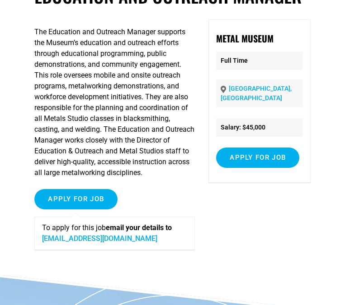
scroll to position [0, 0]
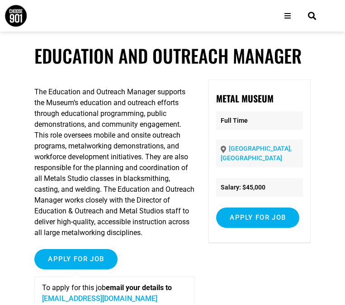
click at [120, 67] on h1 "Education and Outreach Manager" at bounding box center [172, 55] width 276 height 23
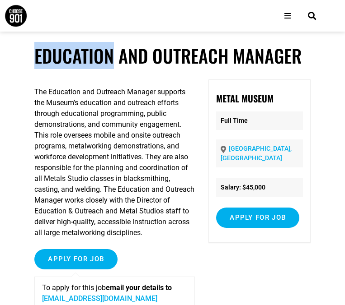
click at [120, 67] on h1 "Education and Outreach Manager" at bounding box center [172, 55] width 276 height 23
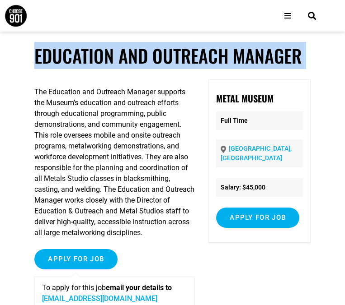
click at [120, 67] on h1 "Education and Outreach Manager" at bounding box center [172, 55] width 276 height 23
copy article "Education and Outreach Manager"
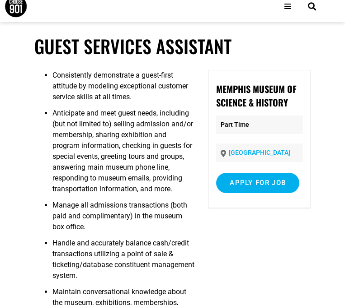
scroll to position [10, 0]
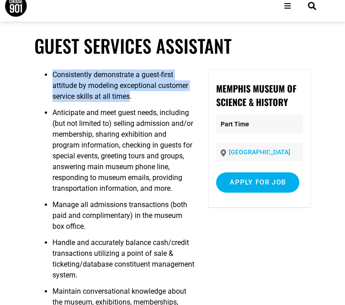
drag, startPoint x: 131, startPoint y: 86, endPoint x: 131, endPoint y: 118, distance: 32.1
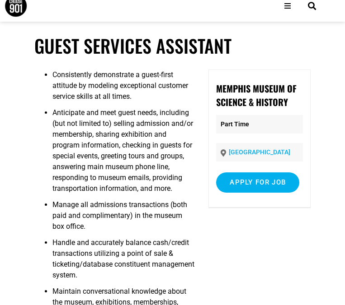
click at [131, 141] on li "Anticipate and meet guest needs, including (but not limited to) selling admissi…" at bounding box center [123, 154] width 142 height 92
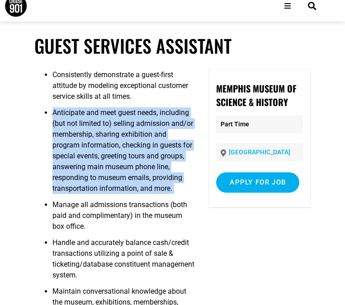
click at [131, 141] on li "Anticipate and meet guest needs, including (but not limited to) selling admissi…" at bounding box center [123, 154] width 142 height 92
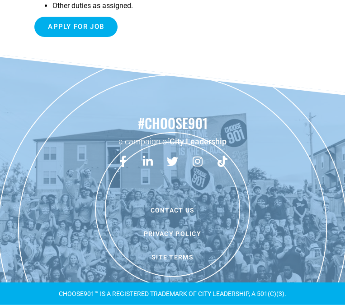
scroll to position [597, 0]
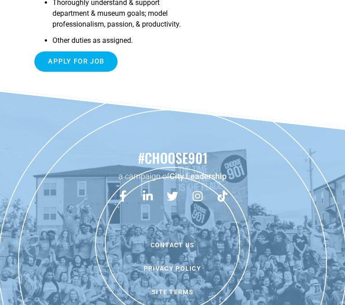
click at [97, 52] on li "Other duties as assigned." at bounding box center [123, 43] width 142 height 16
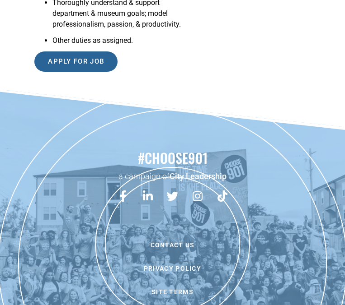
click at [99, 72] on input "Apply for job" at bounding box center [75, 62] width 83 height 20
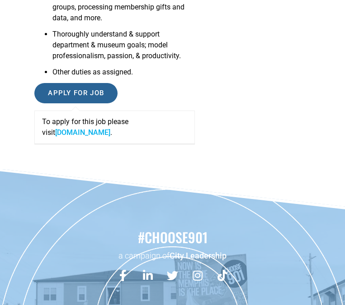
scroll to position [474, 0]
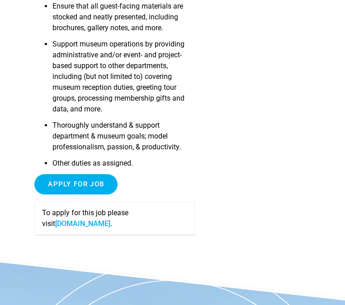
click at [94, 230] on p "To apply for this job please visit moshmemphis.com ." at bounding box center [114, 219] width 145 height 22
click at [94, 228] on link "moshmemphis.com" at bounding box center [82, 224] width 55 height 9
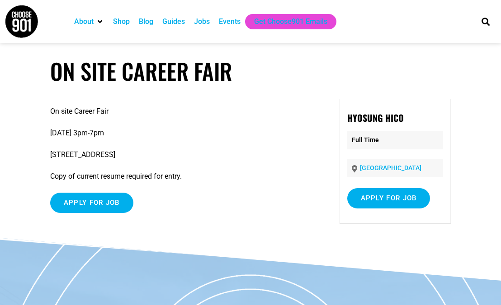
click at [115, 112] on p "On site Career Fair" at bounding box center [184, 111] width 269 height 11
click at [122, 59] on h1 "On Site Career Fair" at bounding box center [250, 71] width 400 height 27
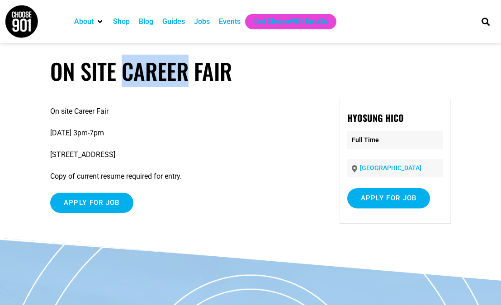
click at [122, 59] on h1 "On Site Career Fair" at bounding box center [250, 71] width 400 height 27
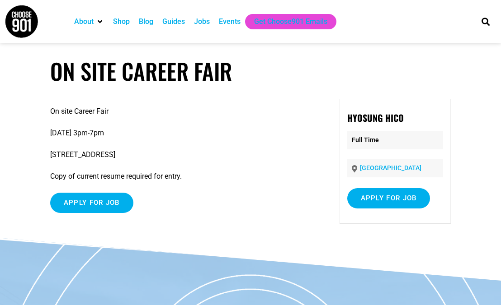
click at [380, 125] on div "Hyosung HICO Full Time Memphis Apply for job To apply for this job please visit…" at bounding box center [395, 161] width 112 height 125
click at [378, 119] on strong "Hyosung HICO" at bounding box center [375, 118] width 56 height 14
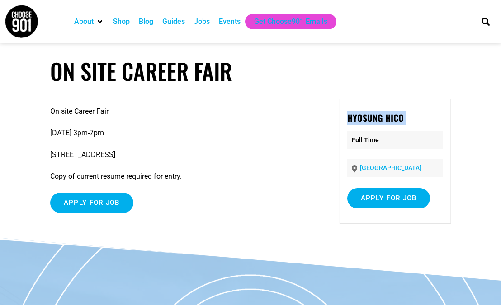
click at [378, 119] on strong "Hyosung HICO" at bounding box center [375, 118] width 56 height 14
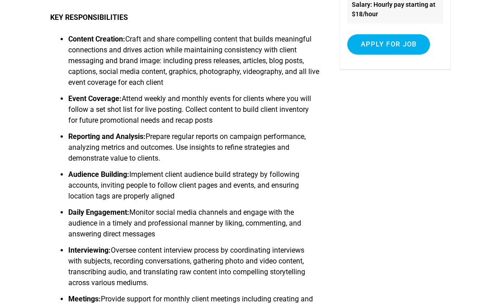
scroll to position [309, 0]
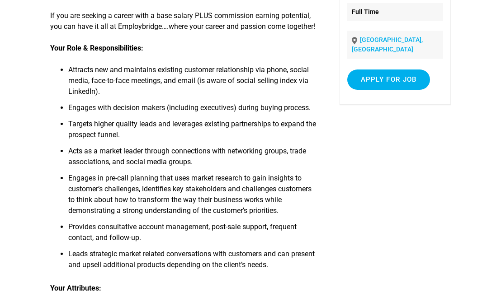
scroll to position [138, 0]
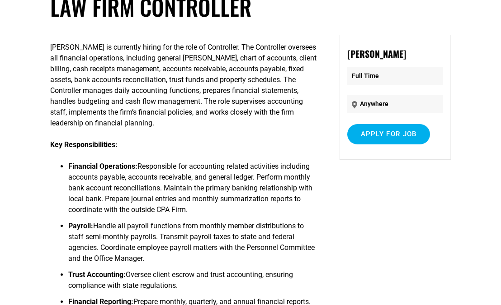
scroll to position [68, 0]
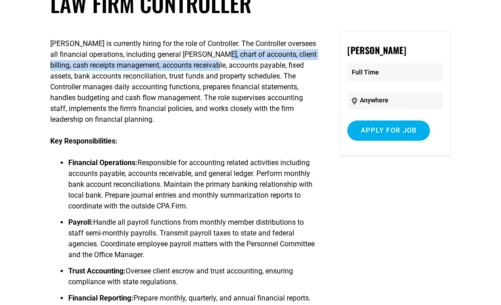
drag, startPoint x: 217, startPoint y: 51, endPoint x: 220, endPoint y: 63, distance: 12.9
click at [220, 63] on p "[PERSON_NAME] is currently hiring for the role of Controller. The Controller ov…" at bounding box center [184, 81] width 269 height 87
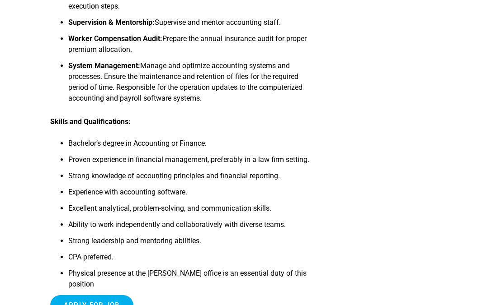
scroll to position [540, 0]
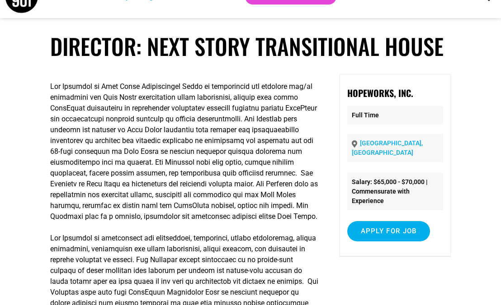
scroll to position [23, 0]
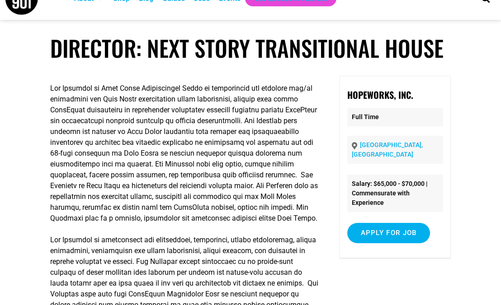
click at [228, 101] on p at bounding box center [184, 153] width 269 height 141
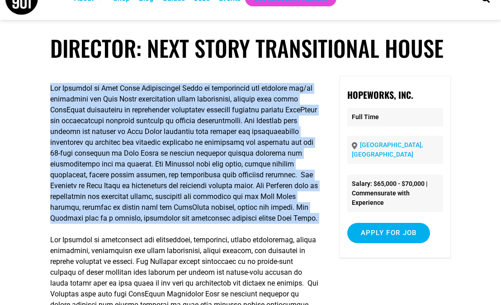
click at [228, 101] on p at bounding box center [184, 153] width 269 height 141
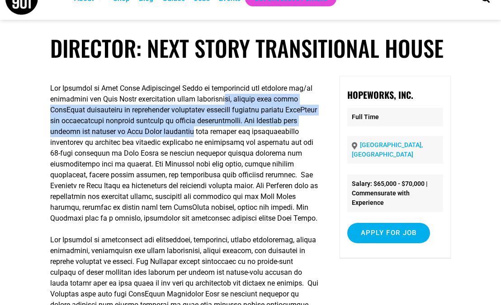
drag, startPoint x: 228, startPoint y: 99, endPoint x: 230, endPoint y: 131, distance: 31.7
click at [230, 131] on p at bounding box center [184, 153] width 269 height 141
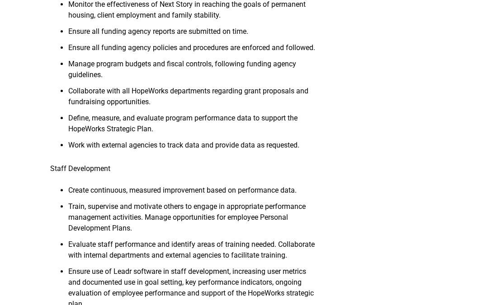
scroll to position [959, 0]
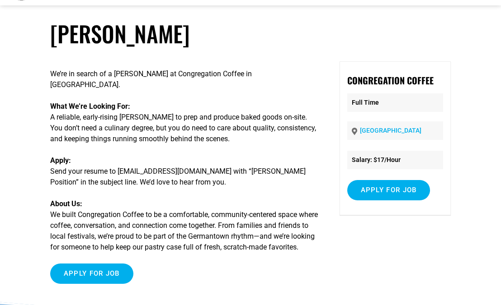
scroll to position [40, 0]
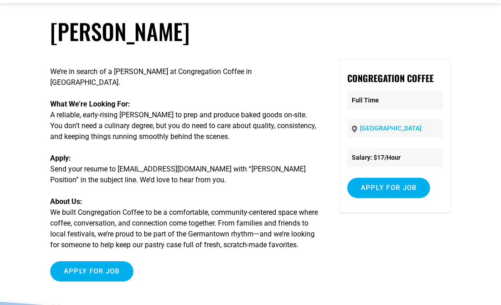
click at [232, 111] on p "What We’re Looking For: A reliable, early-rising [PERSON_NAME] to prep and prod…" at bounding box center [184, 120] width 269 height 43
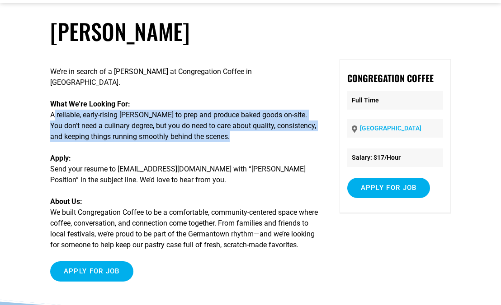
click at [232, 111] on p "What We’re Looking For: A reliable, early-rising [PERSON_NAME] to prep and prod…" at bounding box center [184, 120] width 269 height 43
click at [203, 138] on div "We’re in search of a [PERSON_NAME] at Congregation Coffee in [GEOGRAPHIC_DATA].…" at bounding box center [184, 174] width 269 height 230
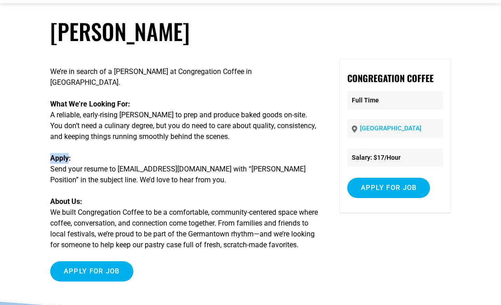
click at [203, 138] on div "We’re in search of a [PERSON_NAME] at Congregation Coffee in [GEOGRAPHIC_DATA].…" at bounding box center [184, 174] width 269 height 230
click at [204, 155] on p "Apply: Send your resume to [EMAIL_ADDRESS][DOMAIN_NAME] with “[PERSON_NAME] Pos…" at bounding box center [184, 169] width 269 height 33
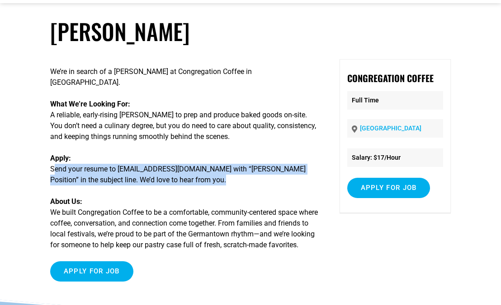
click at [204, 155] on p "Apply: Send your resume to [EMAIL_ADDRESS][DOMAIN_NAME] with “[PERSON_NAME] Pos…" at bounding box center [184, 169] width 269 height 33
click at [194, 185] on div "We’re in search of a [PERSON_NAME] at Congregation Coffee in [GEOGRAPHIC_DATA].…" at bounding box center [184, 174] width 269 height 230
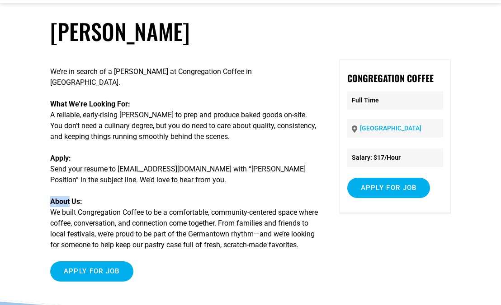
click at [194, 185] on div "We’re in search of a [PERSON_NAME] at Congregation Coffee in [GEOGRAPHIC_DATA].…" at bounding box center [184, 174] width 269 height 230
click at [181, 202] on p "About Us: We built Congregation Coffee to be a comfortable, community-centered …" at bounding box center [184, 224] width 269 height 54
drag, startPoint x: 80, startPoint y: 200, endPoint x: 146, endPoint y: 197, distance: 66.1
click at [146, 197] on p "About Us: We built Congregation Coffee to be a comfortable, community-centered …" at bounding box center [184, 224] width 269 height 54
click at [216, 99] on p "What We’re Looking For: A reliable, early-rising [PERSON_NAME] to prep and prod…" at bounding box center [184, 120] width 269 height 43
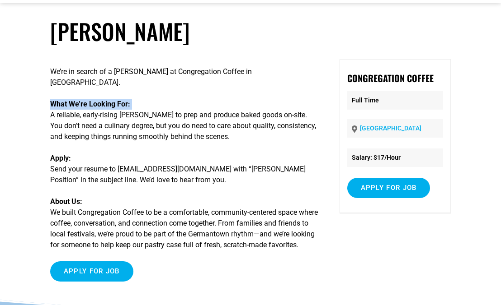
click at [216, 99] on p "What We’re Looking For: A reliable, early-rising [PERSON_NAME] to prep and prod…" at bounding box center [184, 120] width 269 height 43
click at [215, 99] on p "What We’re Looking For: A reliable, early-rising [PERSON_NAME] to prep and prod…" at bounding box center [184, 120] width 269 height 43
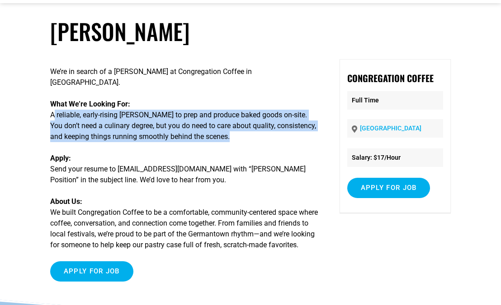
click at [215, 99] on p "What We’re Looking For: A reliable, early-rising [PERSON_NAME] to prep and prod…" at bounding box center [184, 120] width 269 height 43
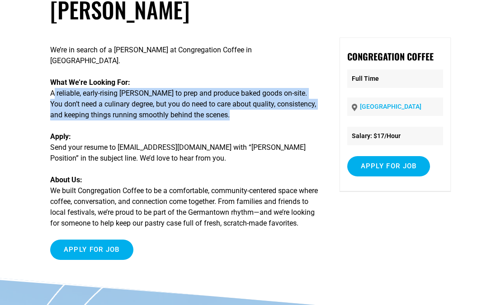
scroll to position [68, 0]
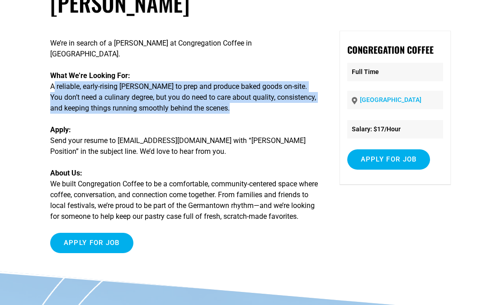
click at [152, 95] on p "What We’re Looking For: A reliable, early-rising [PERSON_NAME] to prep and prod…" at bounding box center [184, 91] width 269 height 43
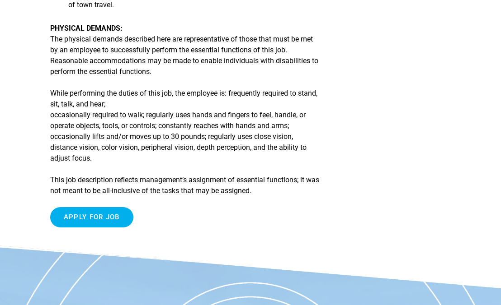
scroll to position [968, 0]
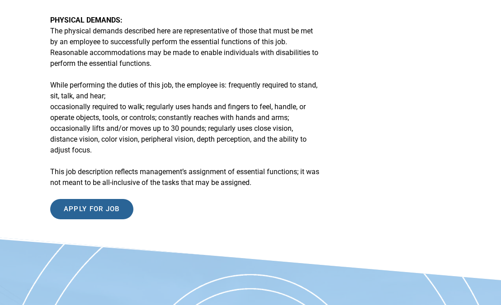
click at [115, 202] on input "Apply for job" at bounding box center [91, 209] width 83 height 20
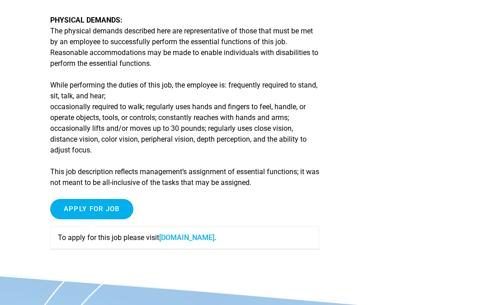
click at [211, 52] on p "PHYSICAL DEMANDS: The physical demands described here are representative of tho…" at bounding box center [184, 42] width 269 height 54
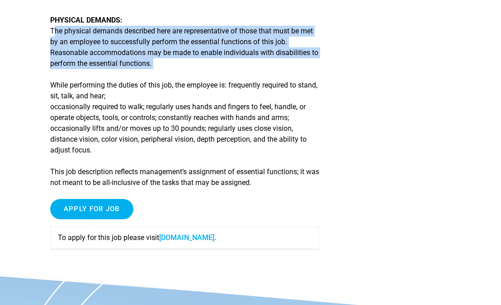
click at [211, 52] on p "PHYSICAL DEMANDS: The physical demands described here are representative of tho…" at bounding box center [184, 42] width 269 height 54
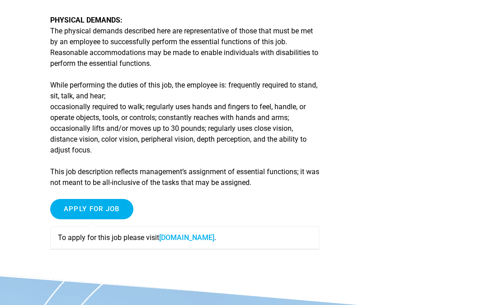
click at [195, 92] on p "While performing the duties of this job, the employee is: frequently required t…" at bounding box center [184, 118] width 269 height 76
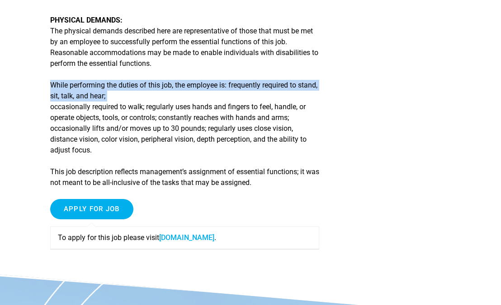
click at [195, 92] on p "While performing the duties of this job, the employee is: frequently required t…" at bounding box center [184, 118] width 269 height 76
click at [195, 97] on p "While performing the duties of this job, the employee is: frequently required t…" at bounding box center [184, 118] width 269 height 76
click at [187, 239] on link "memphischamber.com" at bounding box center [186, 238] width 55 height 9
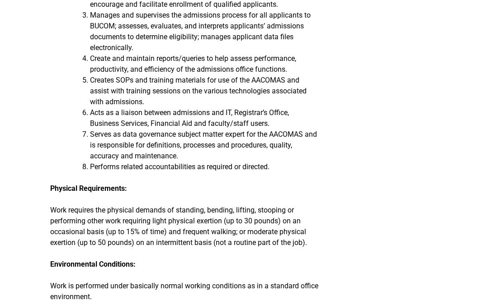
scroll to position [426, 0]
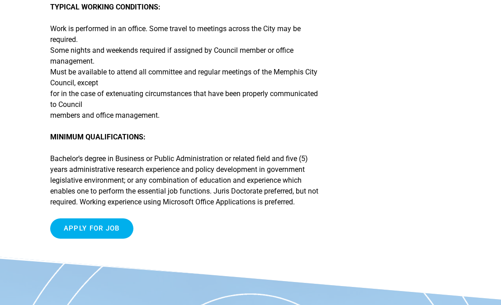
scroll to position [644, 0]
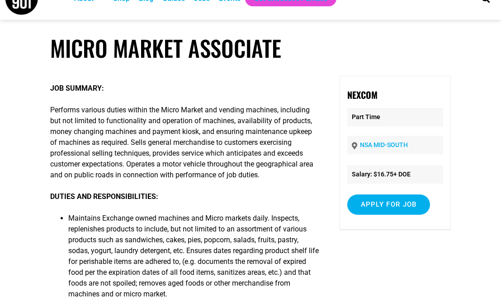
scroll to position [24, 0]
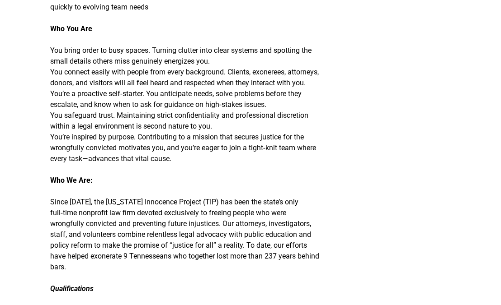
scroll to position [761, 0]
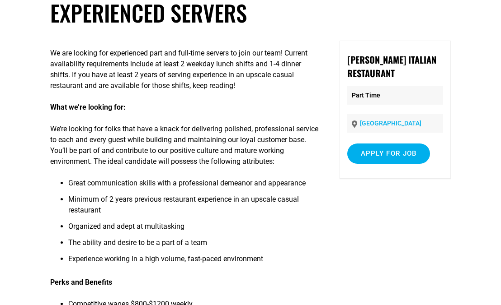
scroll to position [63, 0]
